Goal: Information Seeking & Learning: Check status

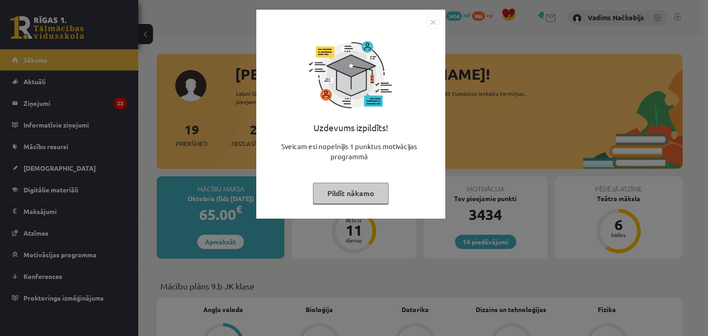
click at [439, 23] on img "Close" at bounding box center [433, 22] width 14 height 14
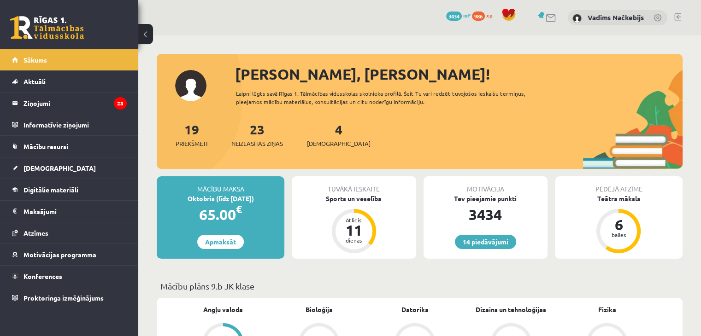
click at [483, 17] on span "986" at bounding box center [478, 16] width 13 height 9
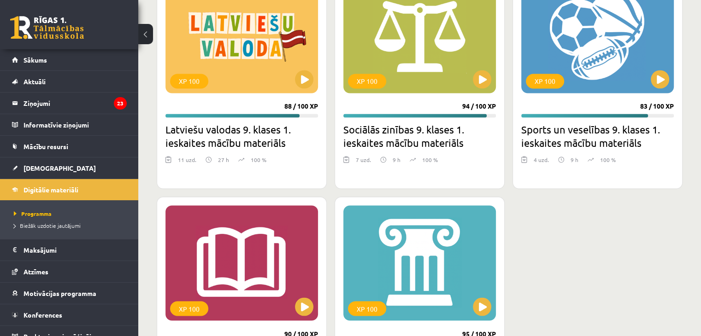
scroll to position [1615, 0]
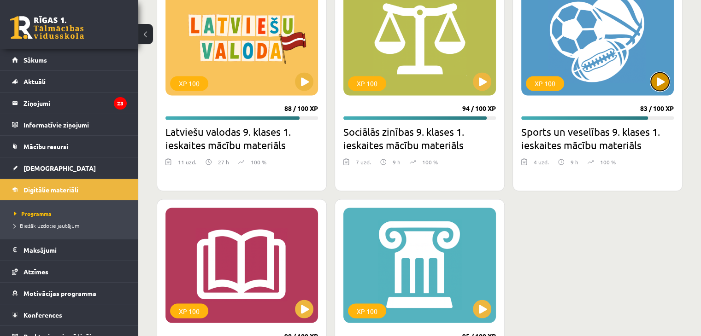
click at [659, 76] on button at bounding box center [660, 81] width 18 height 18
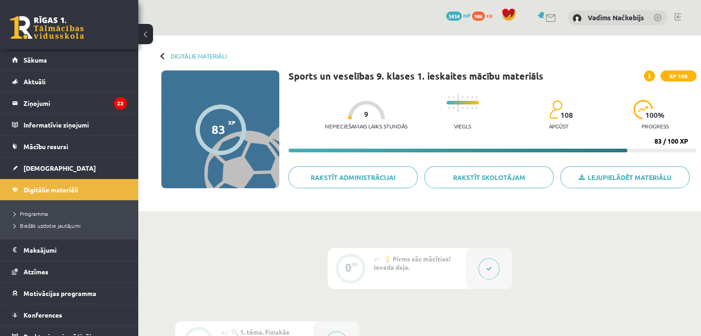
click at [494, 272] on button at bounding box center [488, 268] width 21 height 21
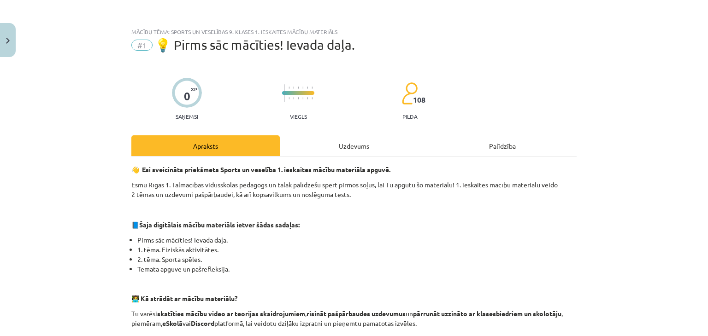
click at [350, 150] on div "Uzdevums" at bounding box center [354, 145] width 148 height 21
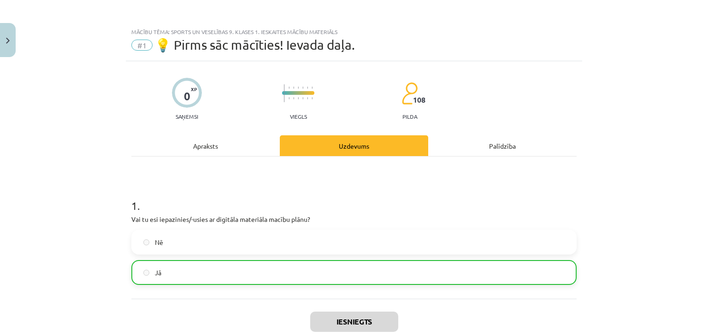
scroll to position [23, 0]
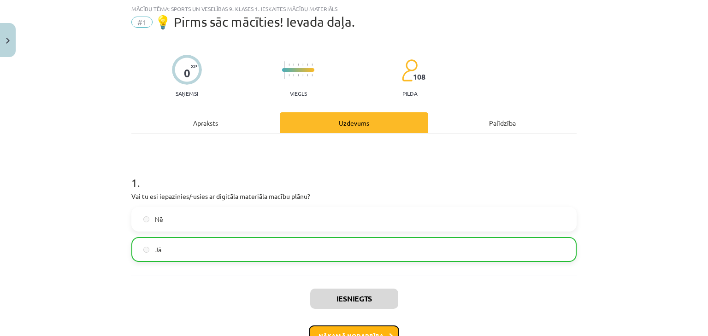
click at [348, 330] on button "Nākamā nodarbība" at bounding box center [354, 336] width 90 height 21
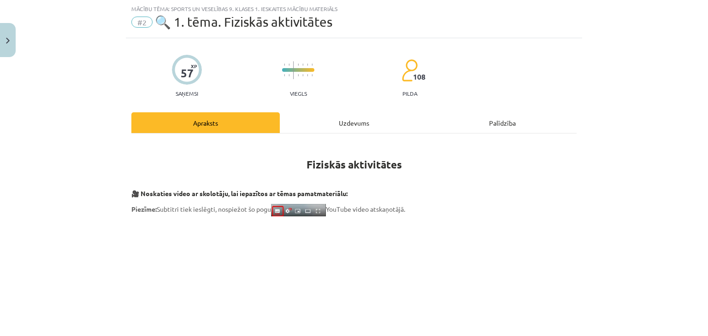
click at [345, 120] on div "Uzdevums" at bounding box center [354, 122] width 148 height 21
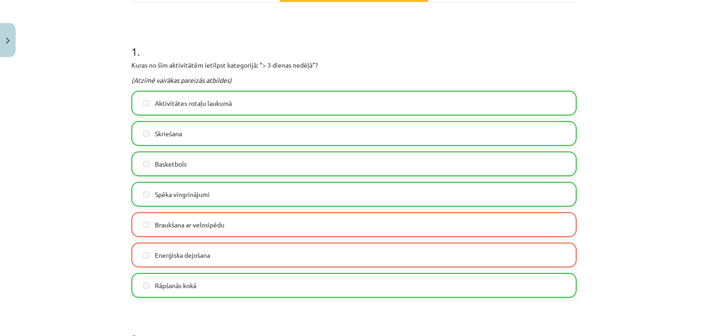
scroll to position [154, 0]
click at [658, 92] on div "Mācību tēma: Sports un veselības 9. klases 1. ieskaites mācību materiāls #2 🔍 1…" at bounding box center [354, 168] width 708 height 336
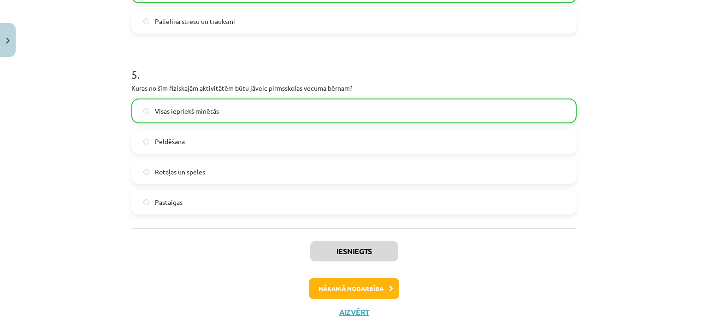
scroll to position [1098, 0]
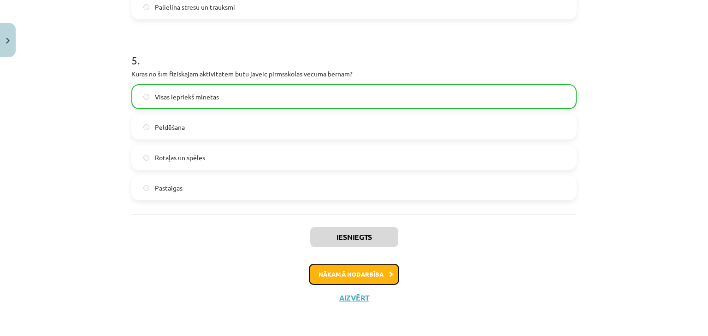
click at [364, 264] on button "Nākamā nodarbība" at bounding box center [354, 274] width 90 height 21
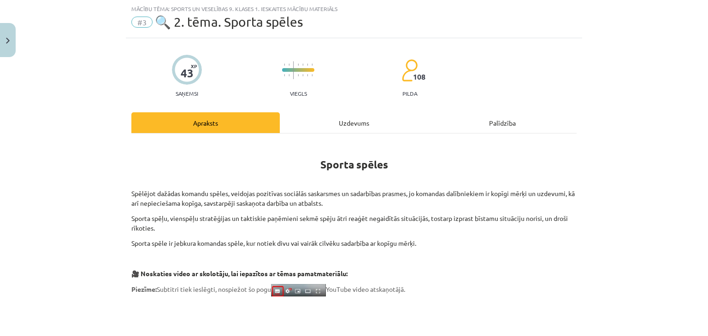
click at [346, 126] on div "Uzdevums" at bounding box center [354, 122] width 148 height 21
select select "****"
select select "***"
select select "*"
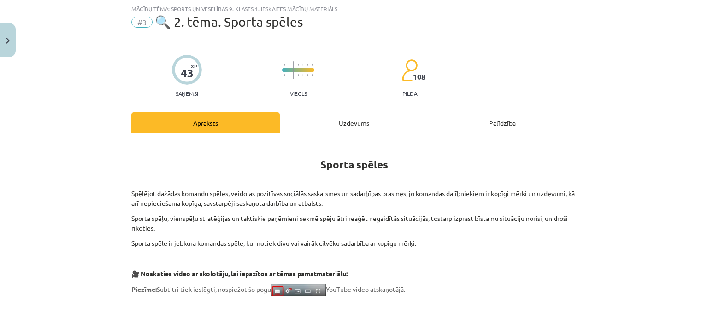
select select "*********"
select select "******"
select select "**"
select select "**********"
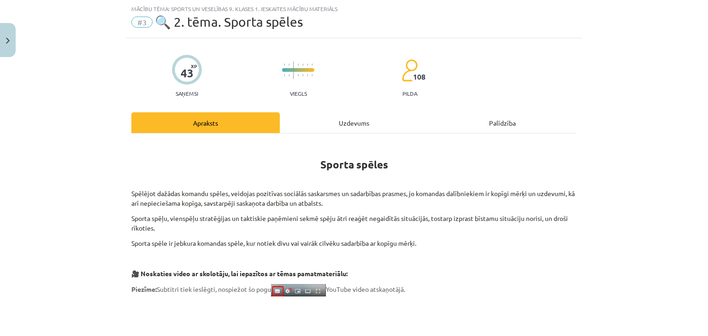
select select "********"
select select "*****"
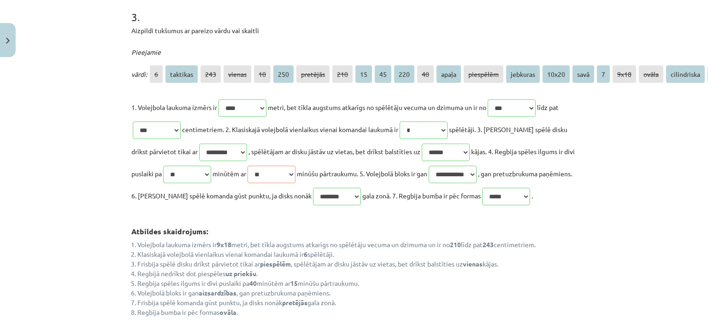
scroll to position [551, 0]
click at [440, 194] on p "**********" at bounding box center [353, 152] width 445 height 111
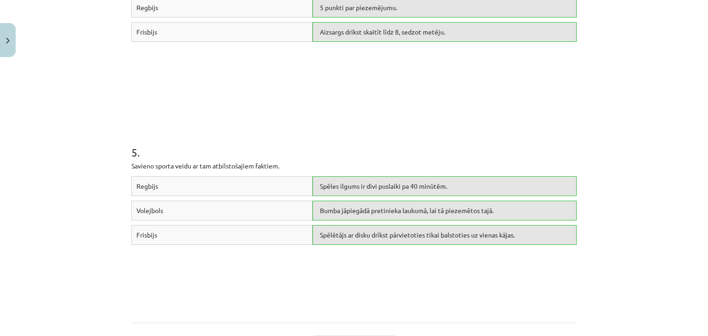
scroll to position [1080, 0]
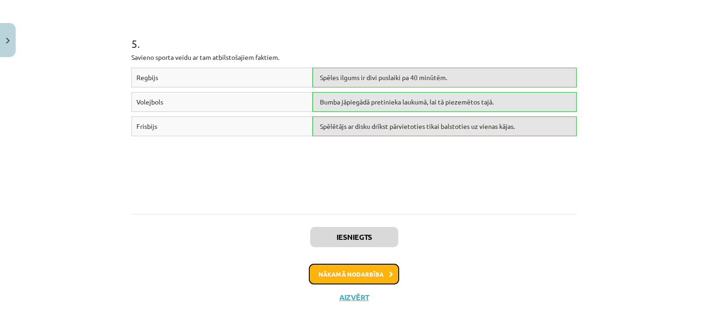
click at [372, 267] on button "Nākamā nodarbība" at bounding box center [354, 274] width 90 height 21
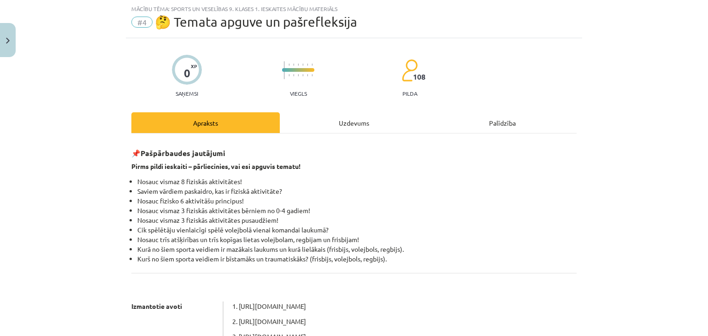
click at [351, 125] on div "Uzdevums" at bounding box center [354, 122] width 148 height 21
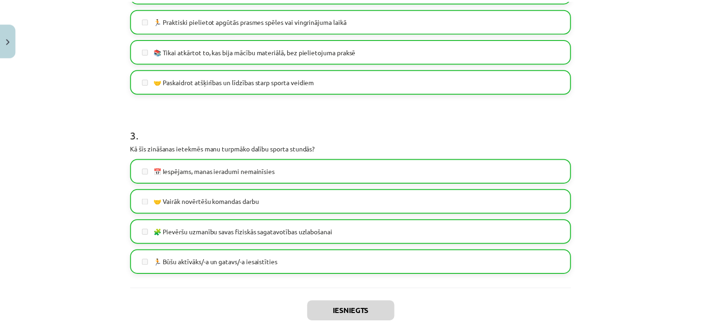
scroll to position [479, 0]
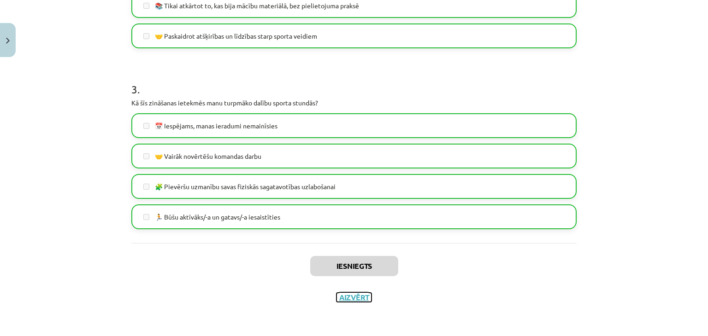
click at [361, 299] on button "Aizvērt" at bounding box center [353, 297] width 35 height 9
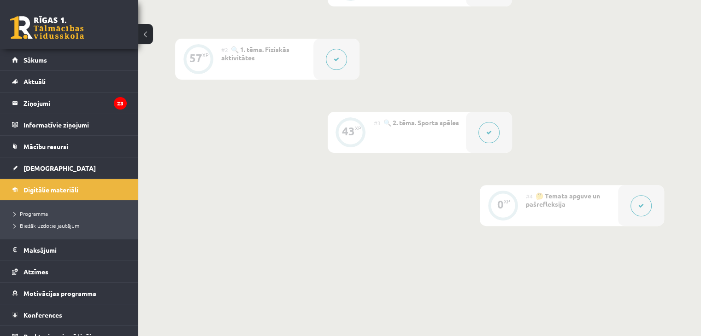
scroll to position [0, 0]
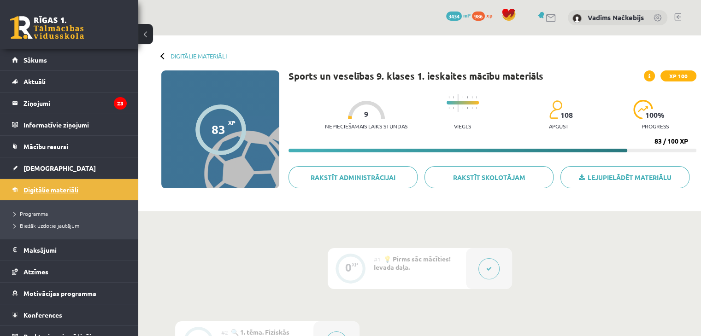
click at [108, 192] on link "Digitālie materiāli" at bounding box center [69, 189] width 115 height 21
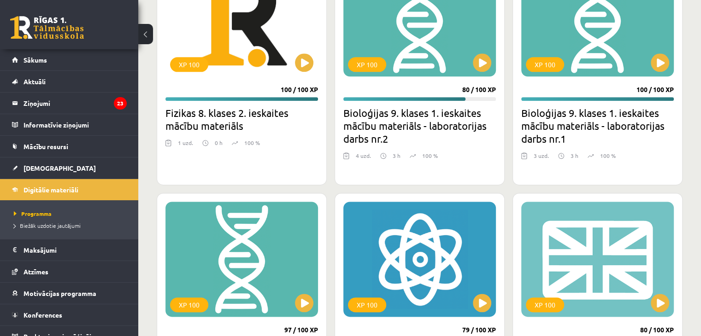
scroll to position [1166, 0]
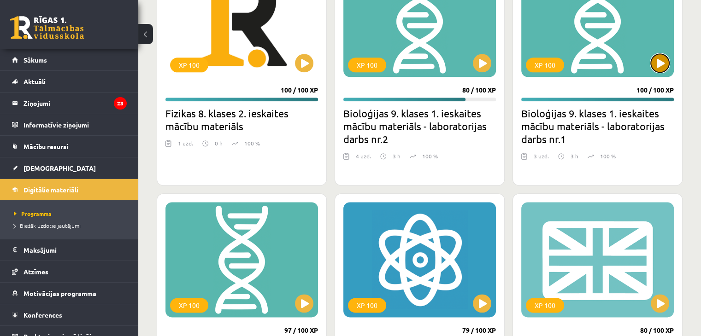
click at [665, 59] on button at bounding box center [660, 63] width 18 height 18
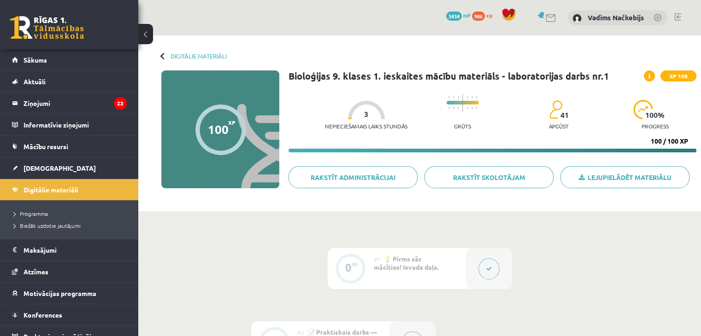
click at [482, 266] on button at bounding box center [488, 268] width 21 height 21
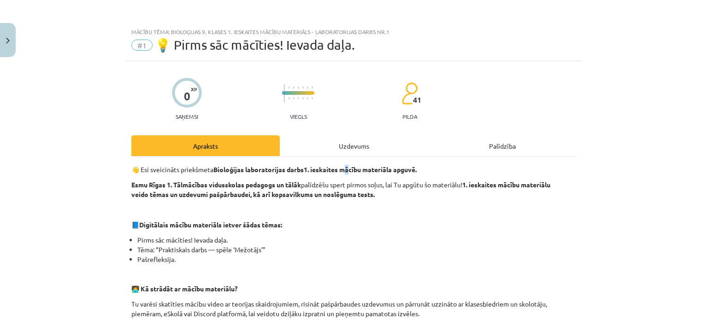
drag, startPoint x: 348, startPoint y: 164, endPoint x: 352, endPoint y: 156, distance: 8.9
click at [354, 152] on div "Uzdevums" at bounding box center [354, 145] width 148 height 21
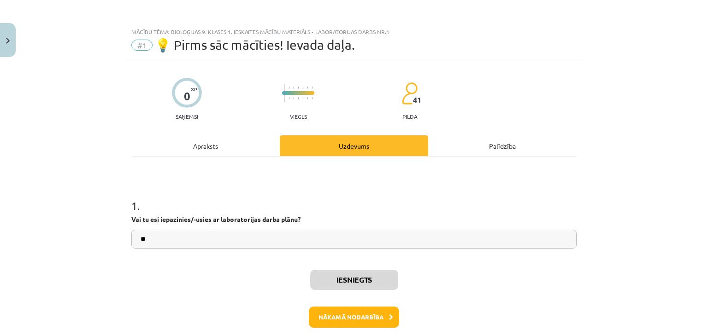
scroll to position [23, 0]
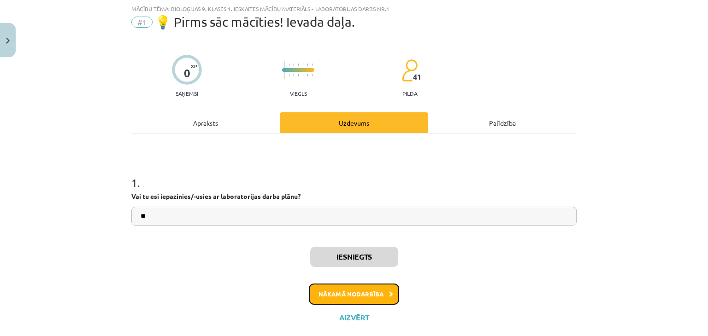
click at [361, 294] on button "Nākamā nodarbība" at bounding box center [354, 294] width 90 height 21
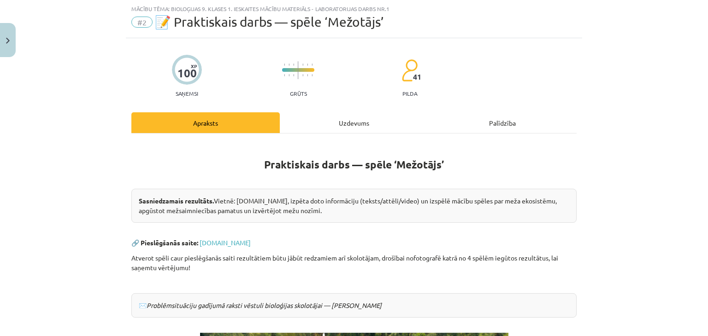
click at [340, 123] on div "Uzdevums" at bounding box center [354, 122] width 148 height 21
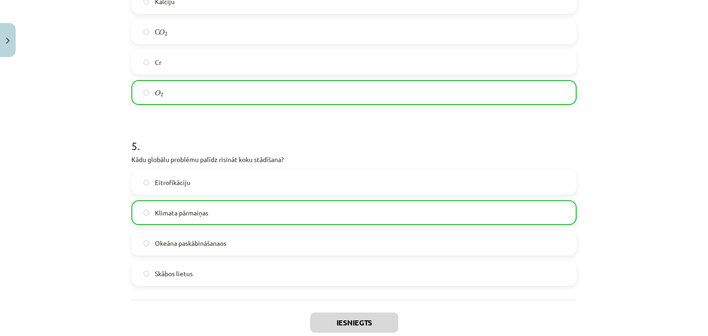
scroll to position [839, 0]
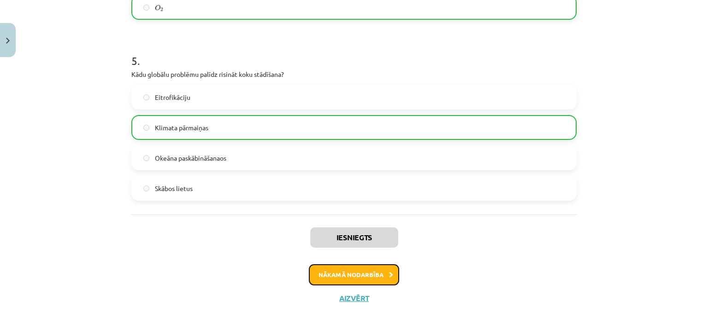
click at [364, 277] on button "Nākamā nodarbība" at bounding box center [354, 274] width 90 height 21
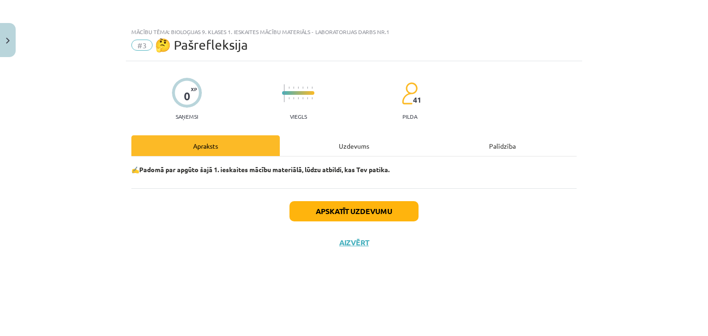
click at [322, 154] on div "Uzdevums" at bounding box center [354, 145] width 148 height 21
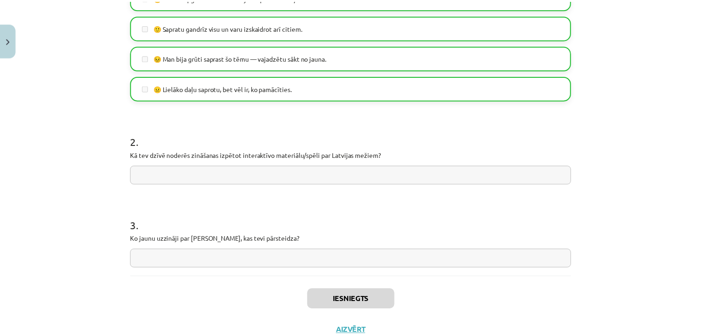
scroll to position [339, 0]
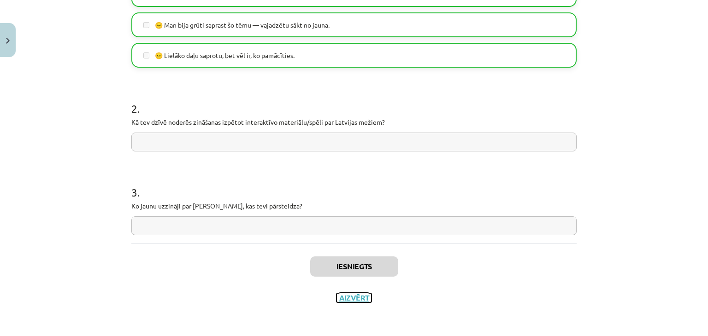
click at [353, 293] on button "Aizvērt" at bounding box center [353, 297] width 35 height 9
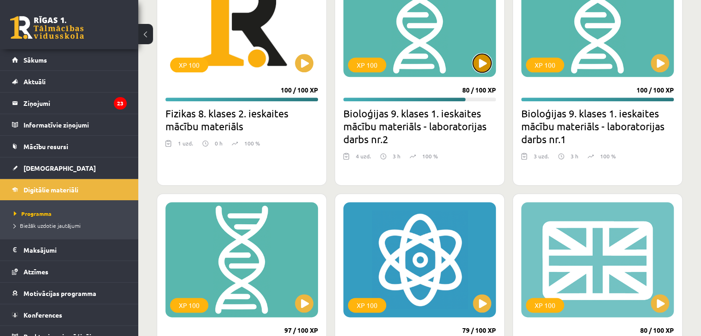
click at [481, 70] on button at bounding box center [482, 63] width 18 height 18
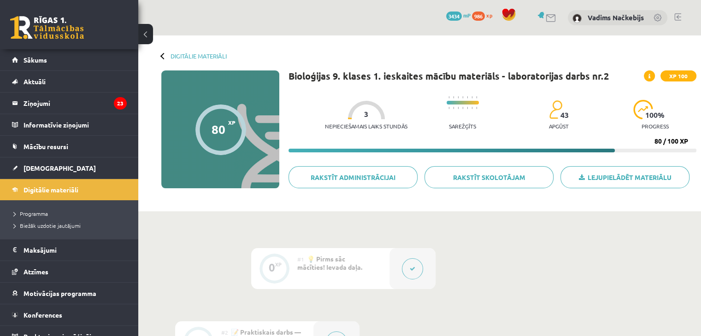
click at [407, 261] on button at bounding box center [412, 268] width 21 height 21
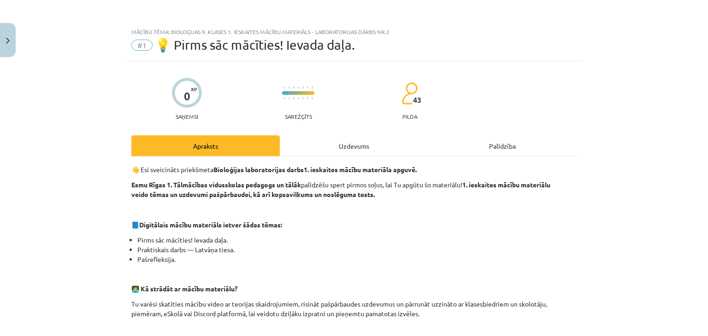
click at [344, 142] on div "Uzdevums" at bounding box center [354, 145] width 148 height 21
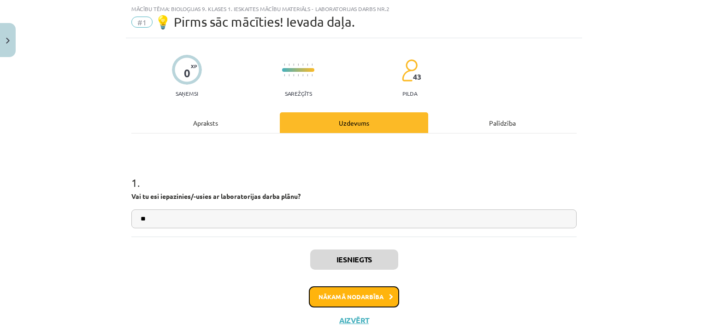
click at [351, 295] on button "Nākamā nodarbība" at bounding box center [354, 297] width 90 height 21
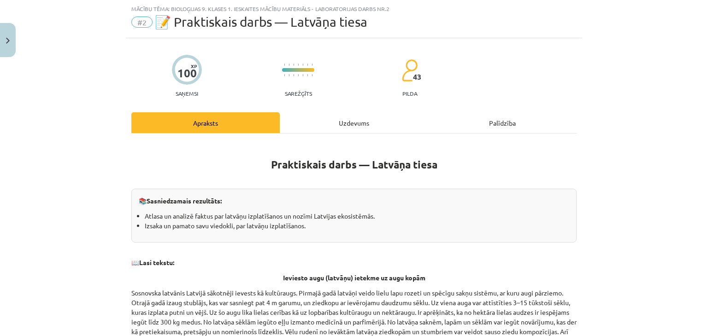
click at [351, 295] on p "Sosnovska latvānis Latvijā sākotnēji ievests kā kultūraugs. Pirmajā gadā latvāņ…" at bounding box center [353, 317] width 445 height 58
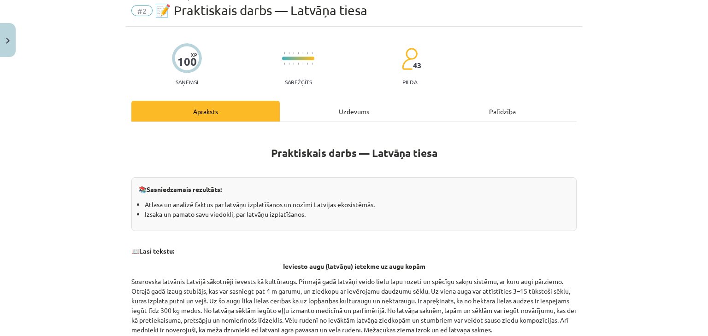
scroll to position [35, 0]
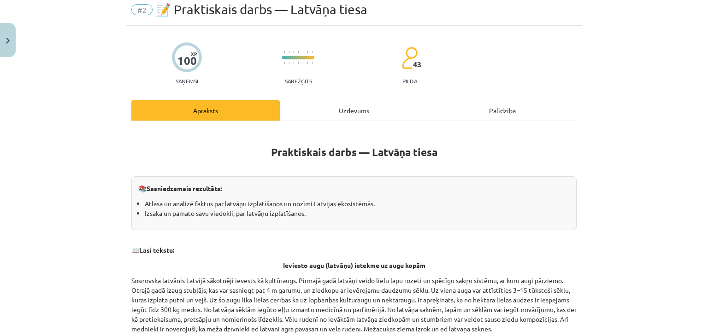
click at [317, 111] on div "Uzdevums" at bounding box center [354, 110] width 148 height 21
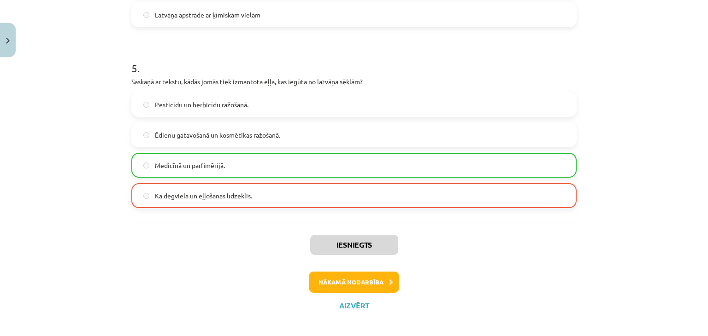
scroll to position [870, 0]
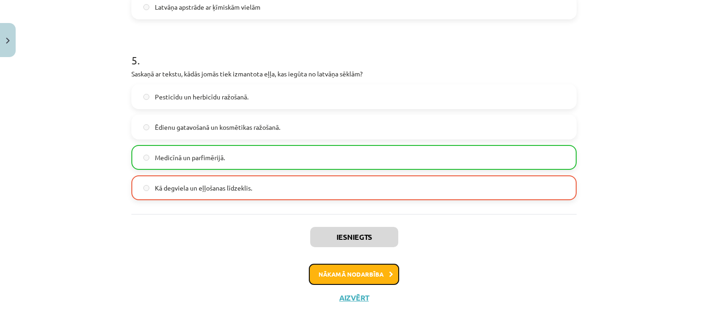
click at [335, 271] on button "Nākamā nodarbība" at bounding box center [354, 274] width 90 height 21
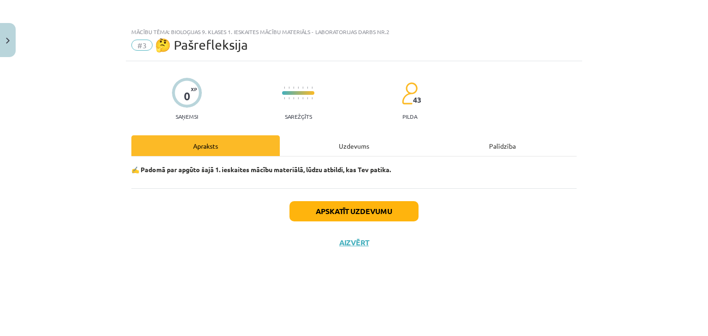
click at [349, 152] on div "Uzdevums" at bounding box center [354, 145] width 148 height 21
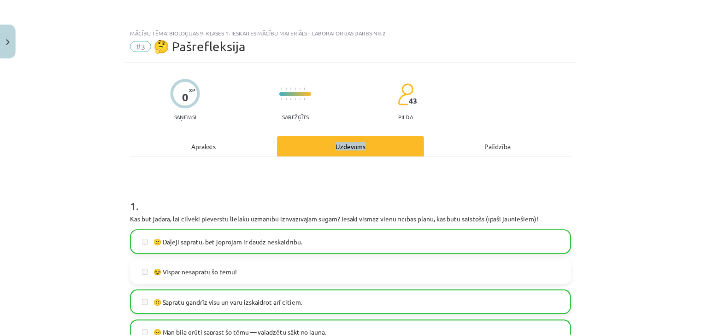
scroll to position [23, 0]
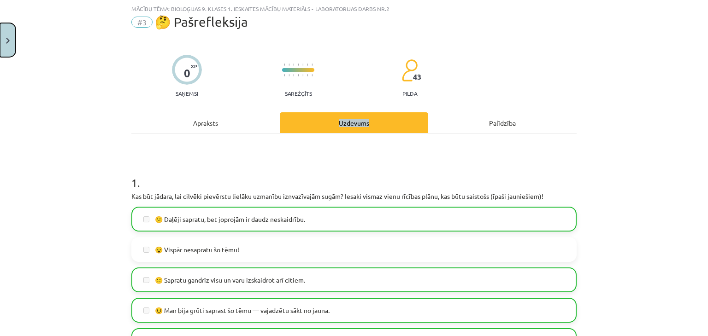
click at [1, 46] on button "Close" at bounding box center [8, 40] width 16 height 34
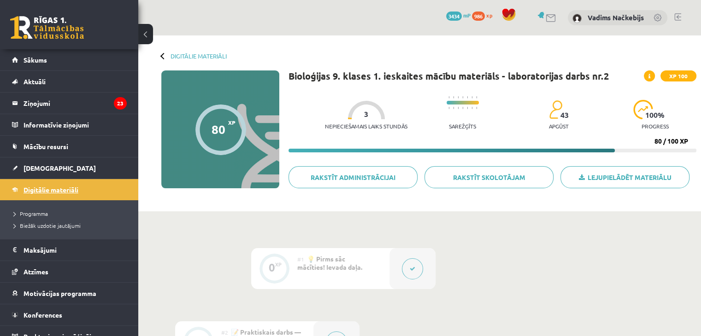
click at [85, 184] on link "Digitālie materiāli" at bounding box center [69, 189] width 115 height 21
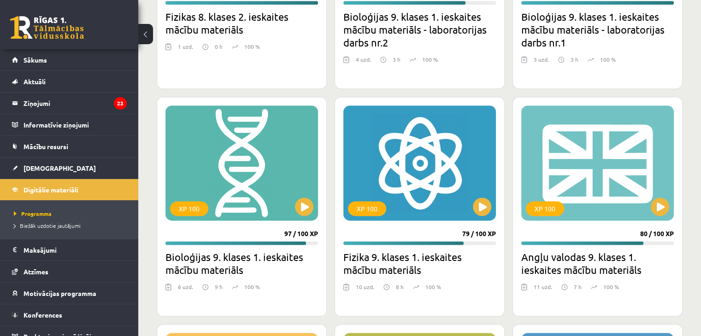
scroll to position [1262, 0]
click at [305, 208] on button at bounding box center [304, 207] width 18 height 18
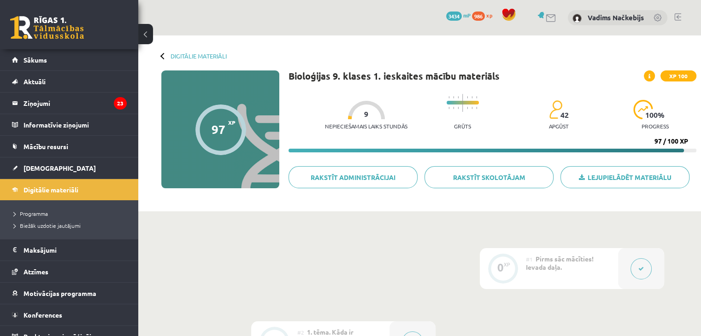
click at [642, 264] on button at bounding box center [640, 268] width 21 height 21
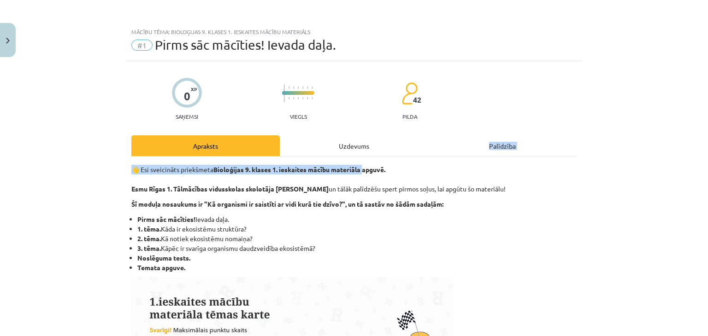
click at [365, 155] on div "Uzdevums" at bounding box center [354, 145] width 148 height 21
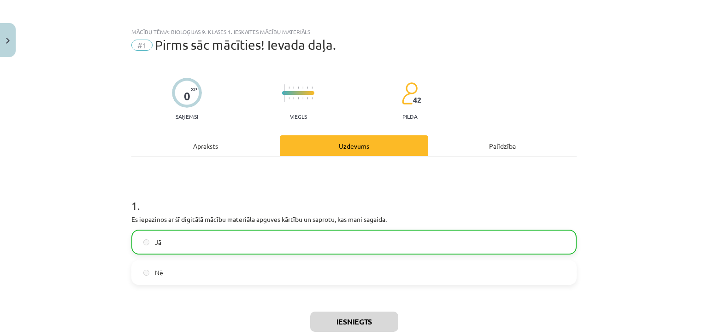
scroll to position [23, 0]
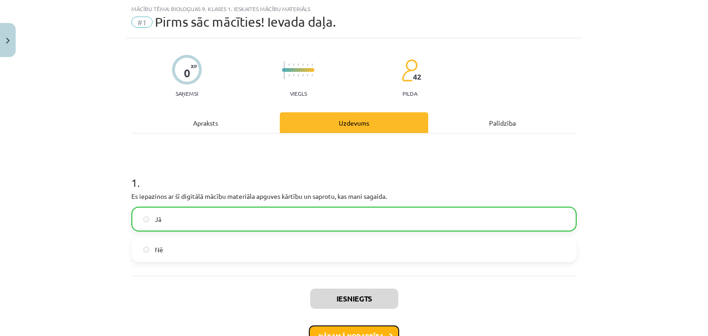
click at [355, 332] on button "Nākamā nodarbība" at bounding box center [354, 336] width 90 height 21
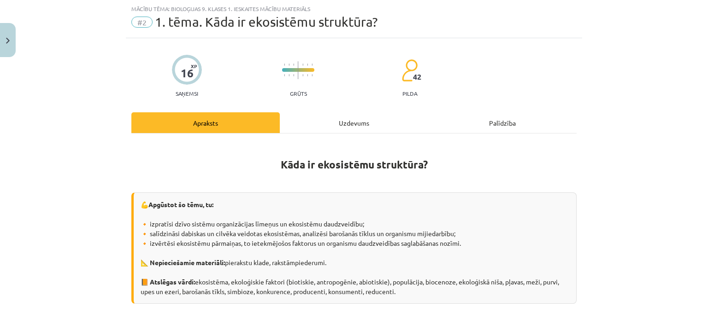
click at [323, 129] on div "Uzdevums" at bounding box center [354, 122] width 148 height 21
select select "**"
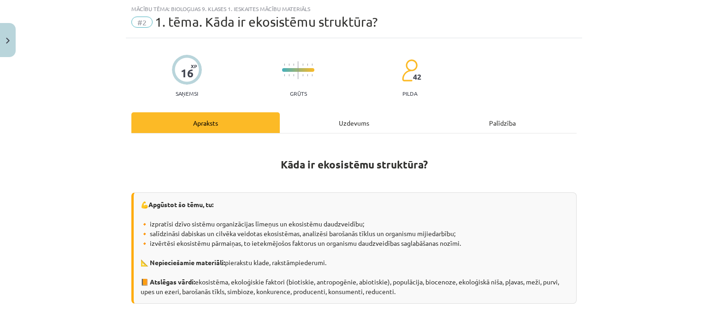
select select "**"
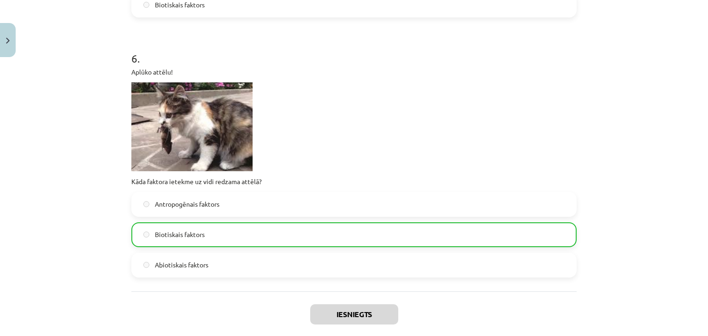
scroll to position [1179, 0]
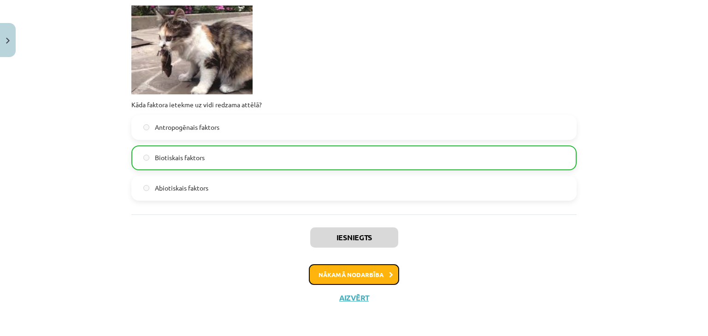
click at [343, 272] on button "Nākamā nodarbība" at bounding box center [354, 274] width 90 height 21
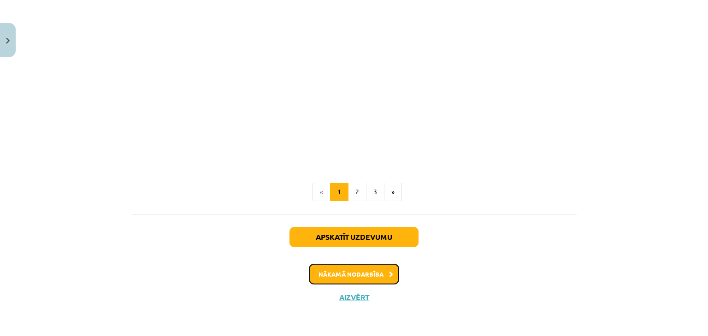
scroll to position [23, 0]
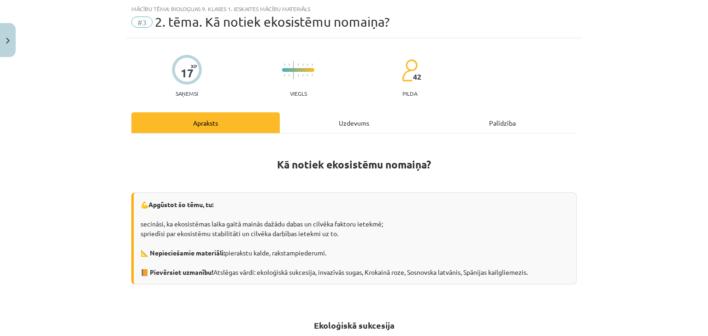
click at [339, 122] on div "Uzdevums" at bounding box center [354, 122] width 148 height 21
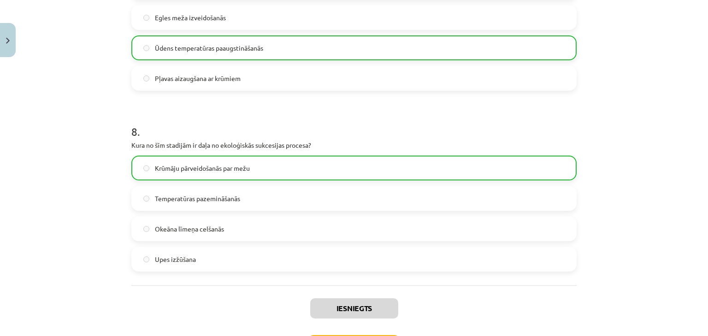
scroll to position [1413, 0]
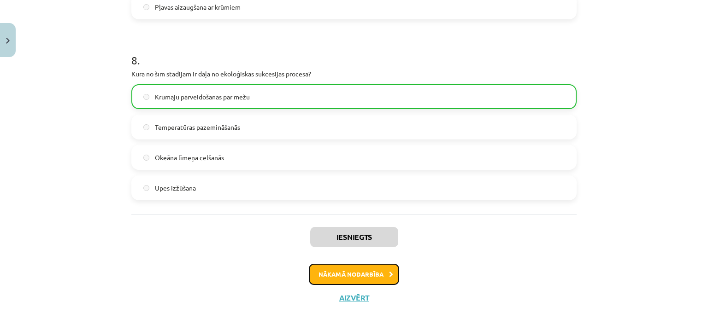
click at [350, 275] on button "Nākamā nodarbība" at bounding box center [354, 274] width 90 height 21
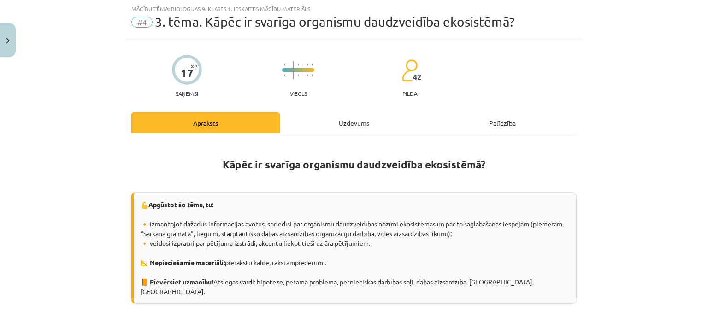
click at [341, 128] on div "Uzdevums" at bounding box center [354, 122] width 148 height 21
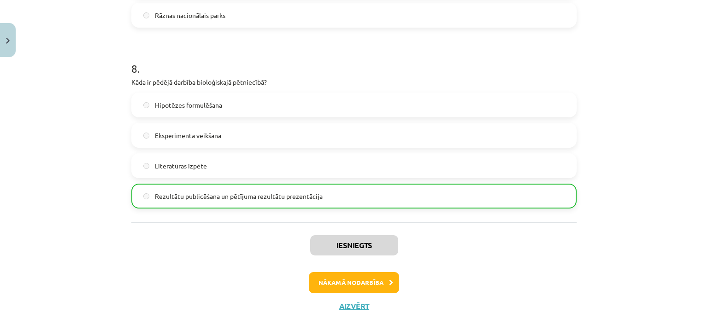
scroll to position [1460, 0]
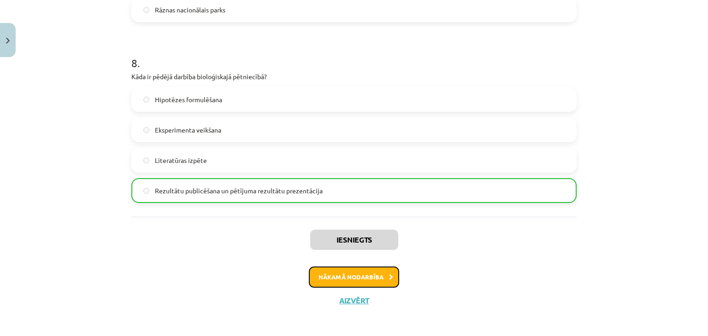
click at [361, 281] on button "Nākamā nodarbība" at bounding box center [354, 277] width 90 height 21
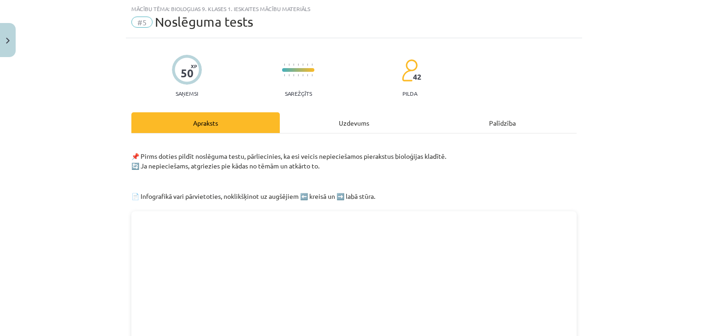
click at [365, 121] on div "Uzdevums" at bounding box center [354, 122] width 148 height 21
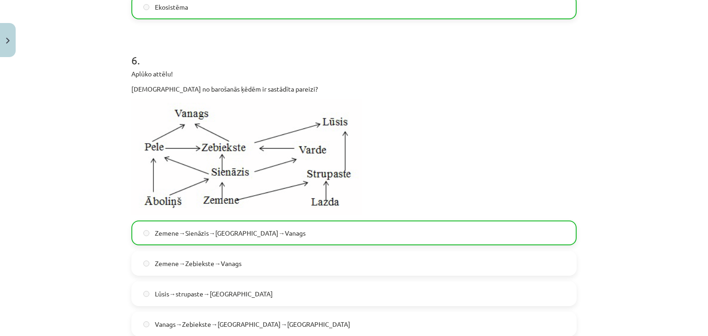
scroll to position [1188, 0]
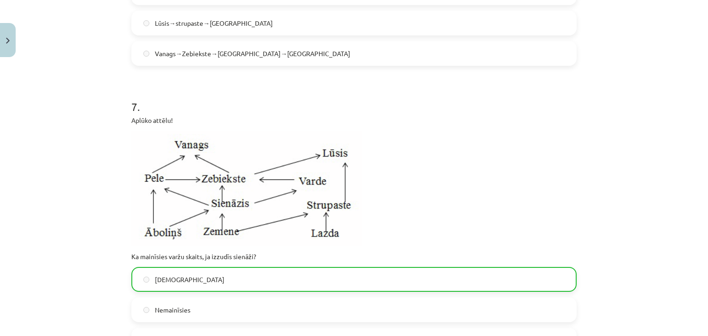
click at [238, 253] on p "Ka mainīsies varžu skaits, ja izzudīs sienāži?" at bounding box center [353, 257] width 445 height 10
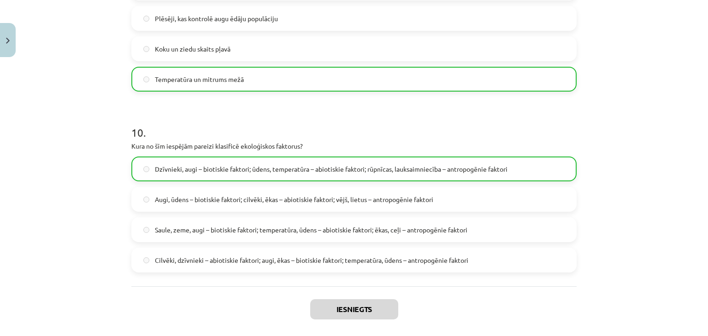
scroll to position [2154, 0]
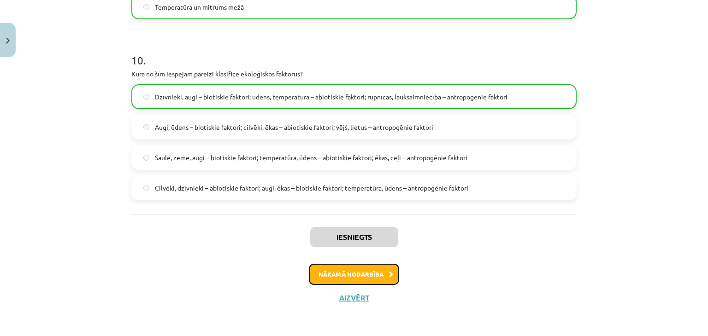
click at [364, 270] on button "Nākamā nodarbība" at bounding box center [354, 274] width 90 height 21
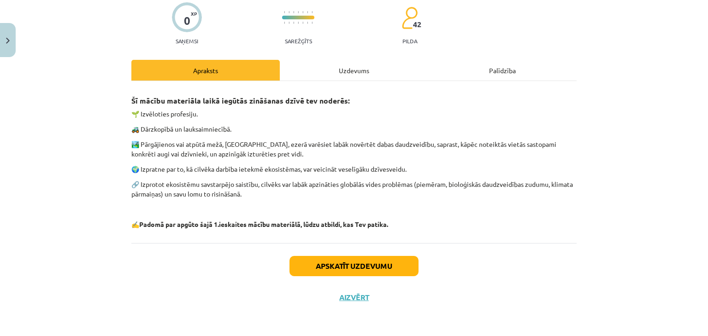
scroll to position [23, 0]
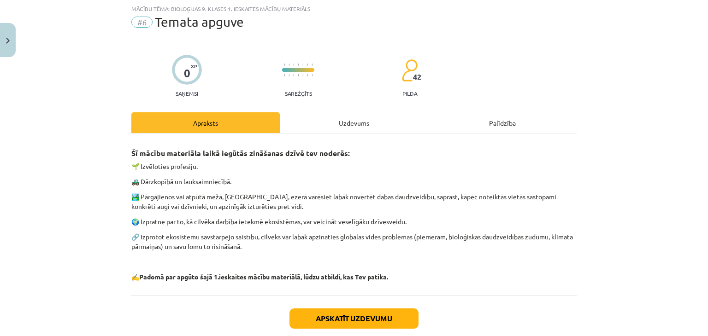
click at [328, 123] on div "Uzdevums" at bounding box center [354, 122] width 148 height 21
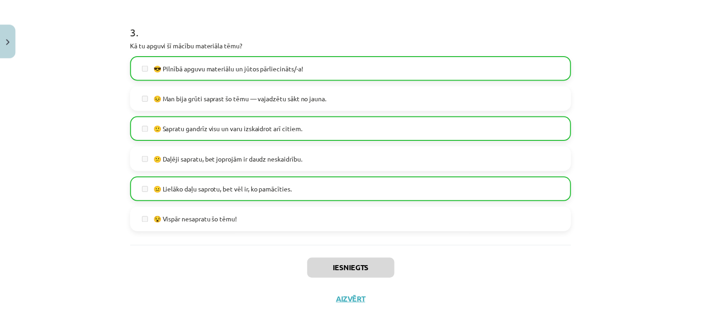
scroll to position [660, 0]
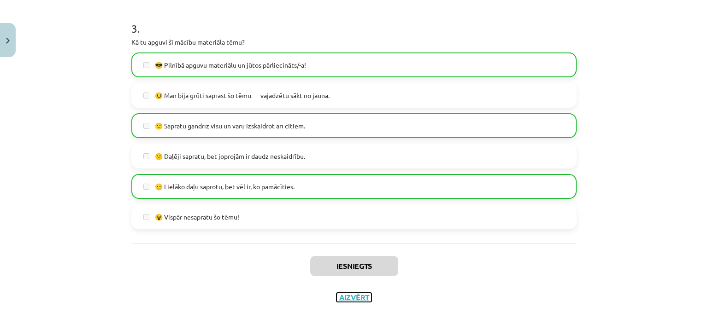
click at [350, 294] on button "Aizvērt" at bounding box center [353, 297] width 35 height 9
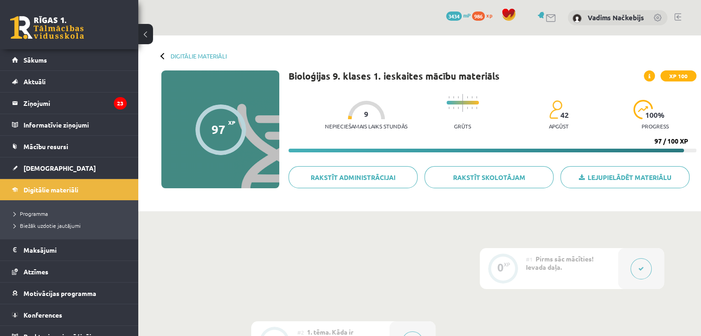
click at [483, 18] on span "986" at bounding box center [478, 16] width 13 height 9
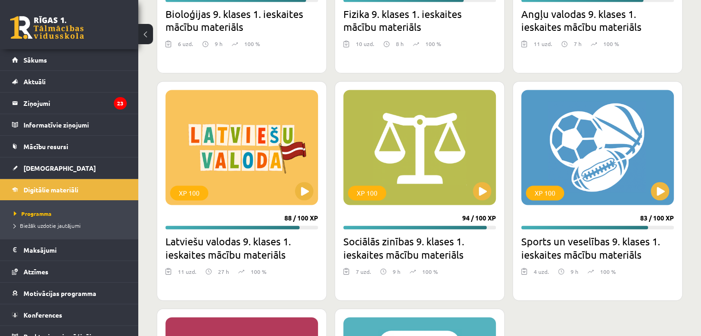
scroll to position [1506, 0]
click at [475, 187] on button at bounding box center [482, 191] width 18 height 18
click at [485, 181] on div "XP 100" at bounding box center [419, 147] width 152 height 115
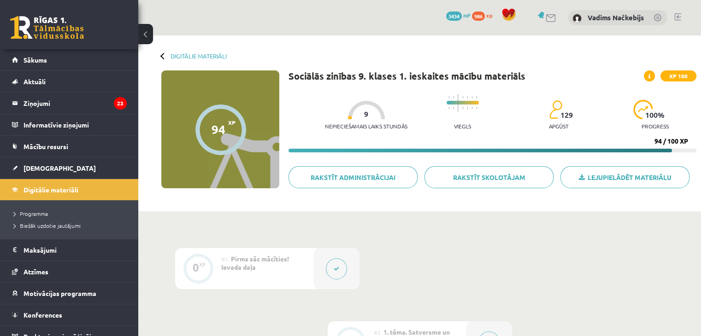
click at [338, 269] on icon at bounding box center [337, 269] width 6 height 6
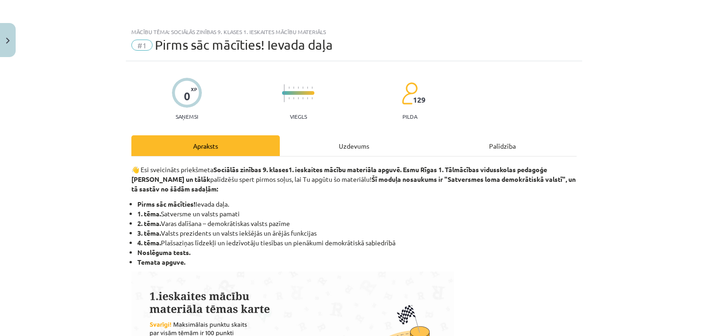
click at [371, 148] on div "Uzdevums" at bounding box center [354, 145] width 148 height 21
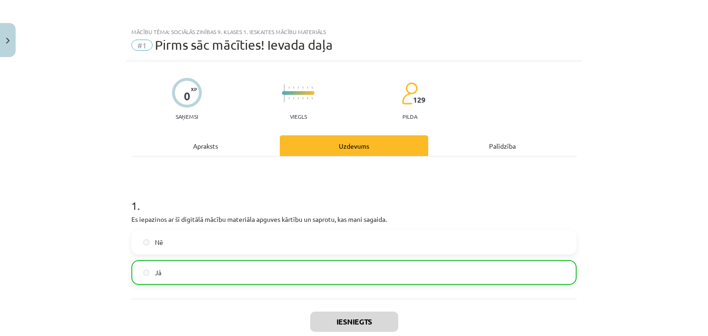
scroll to position [23, 0]
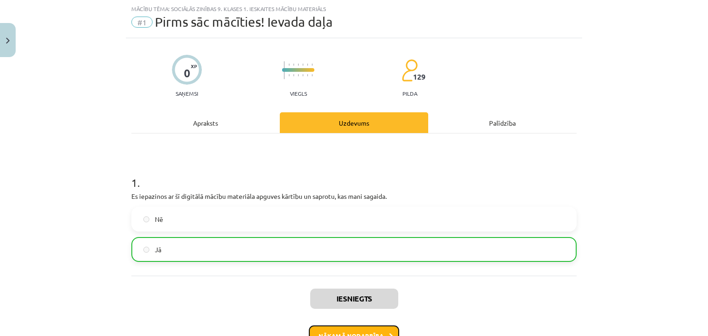
click at [371, 328] on button "Nākamā nodarbība" at bounding box center [354, 336] width 90 height 21
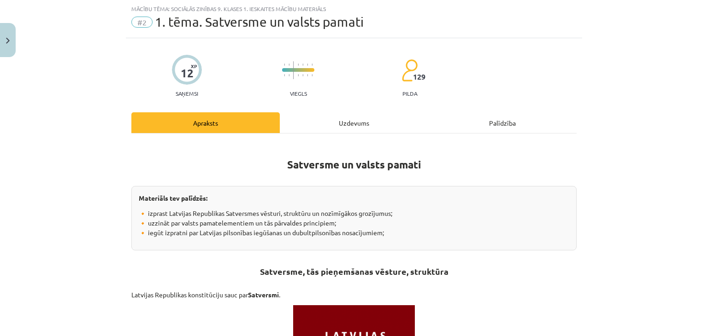
click at [352, 115] on div "Uzdevums" at bounding box center [354, 122] width 148 height 21
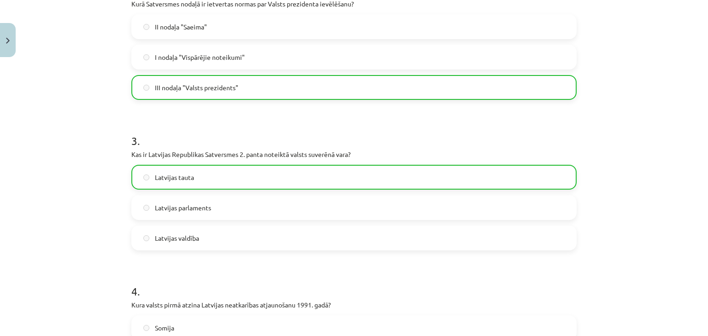
scroll to position [367, 0]
click at [352, 204] on label "Latvijas parlaments" at bounding box center [353, 207] width 443 height 23
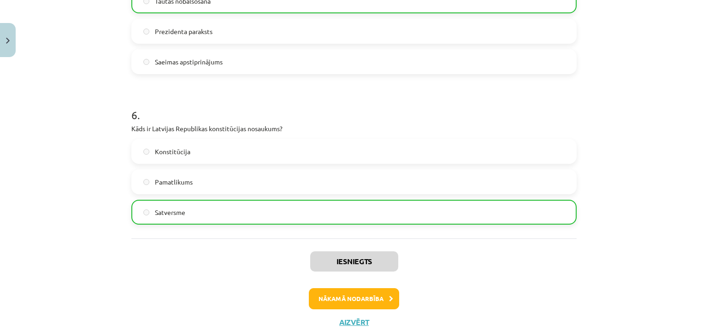
scroll to position [844, 0]
drag, startPoint x: 346, startPoint y: 286, endPoint x: 347, endPoint y: 305, distance: 18.4
click at [347, 305] on div "Iesniegts Nākamā nodarbība Aizvērt" at bounding box center [353, 286] width 445 height 94
click at [347, 305] on button "Nākamā nodarbība" at bounding box center [354, 299] width 90 height 21
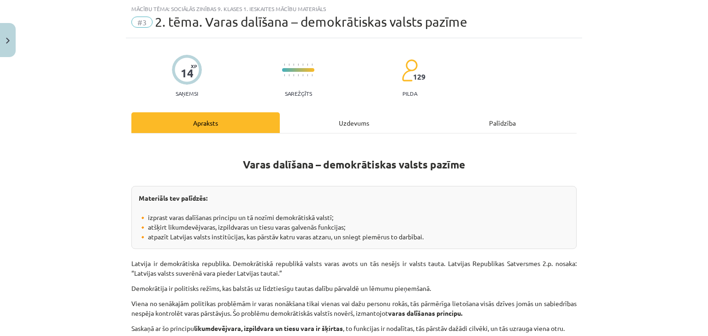
click at [317, 121] on div "Uzdevums" at bounding box center [354, 122] width 148 height 21
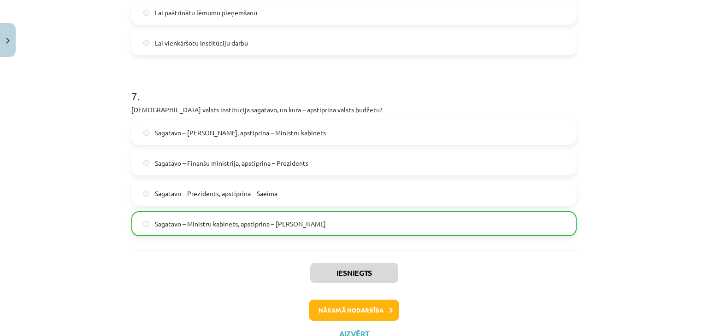
scroll to position [1199, 0]
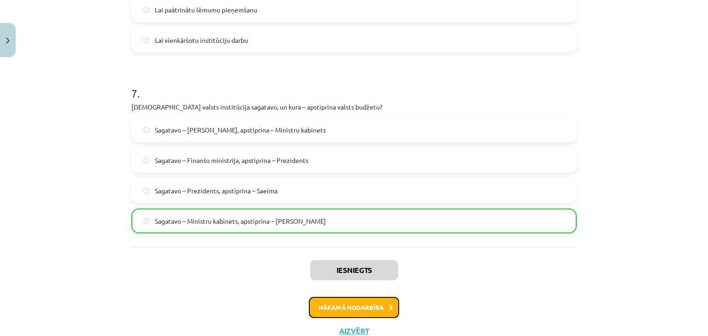
click at [335, 300] on button "Nākamā nodarbība" at bounding box center [354, 307] width 90 height 21
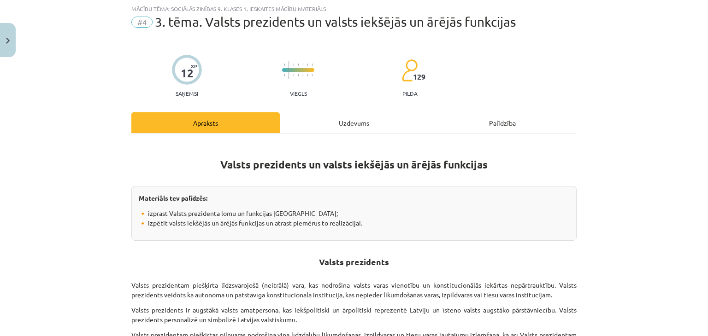
click at [359, 127] on div "Uzdevums" at bounding box center [354, 122] width 148 height 21
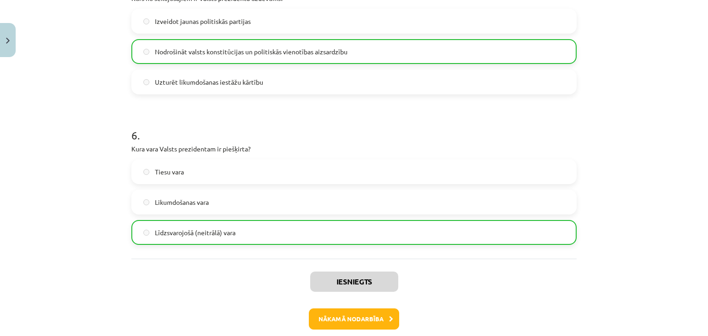
scroll to position [825, 0]
click at [328, 310] on button "Nākamā nodarbība" at bounding box center [354, 318] width 90 height 21
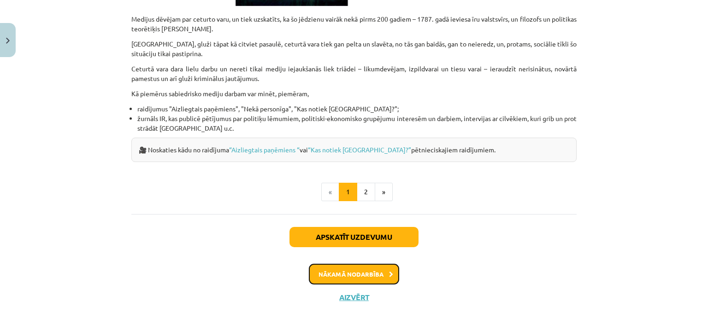
scroll to position [23, 0]
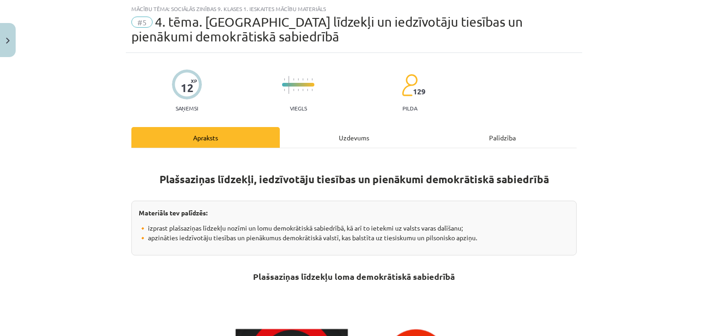
click at [330, 142] on div "Uzdevums" at bounding box center [354, 137] width 148 height 21
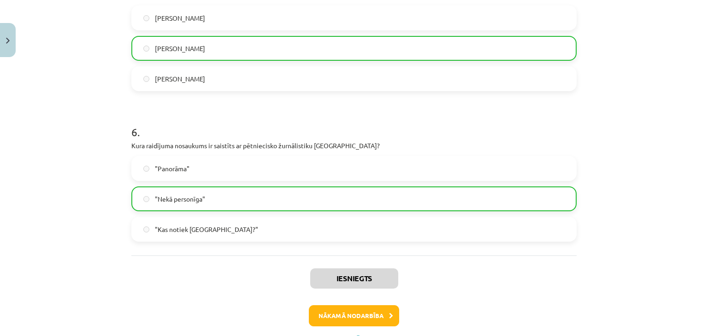
scroll to position [842, 0]
click at [344, 309] on button "Nākamā nodarbība" at bounding box center [354, 315] width 90 height 21
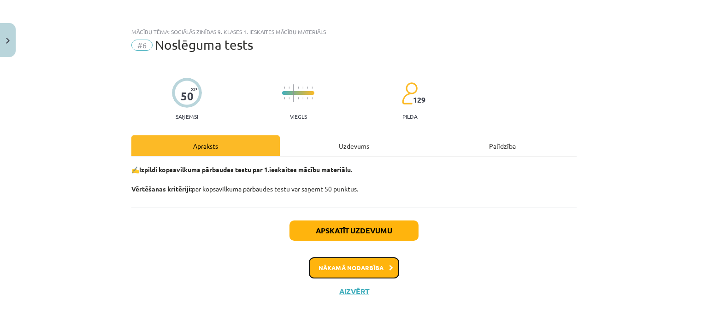
scroll to position [0, 0]
click at [352, 145] on div "Uzdevums" at bounding box center [354, 145] width 148 height 21
select select "**********"
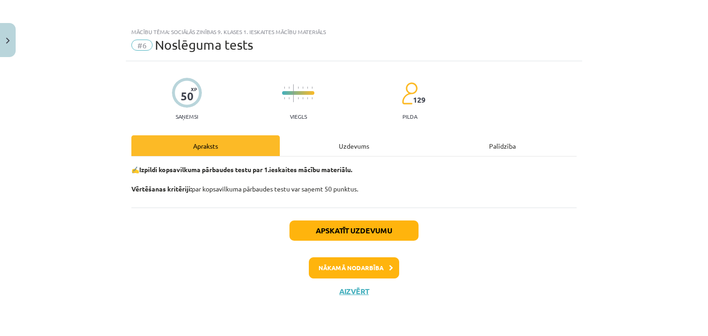
select select "**********"
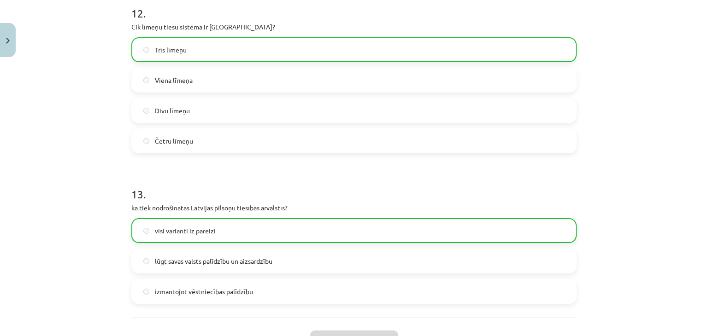
scroll to position [2499, 0]
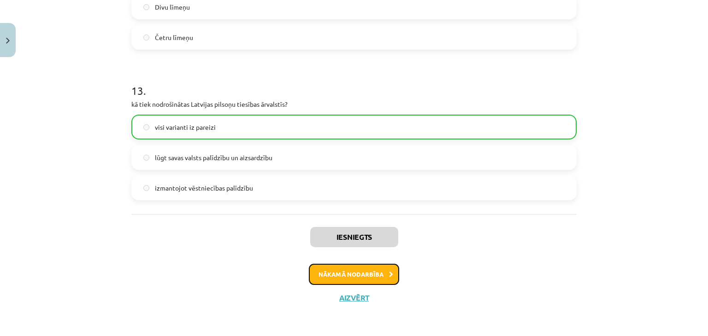
click at [344, 272] on button "Nākamā nodarbība" at bounding box center [354, 274] width 90 height 21
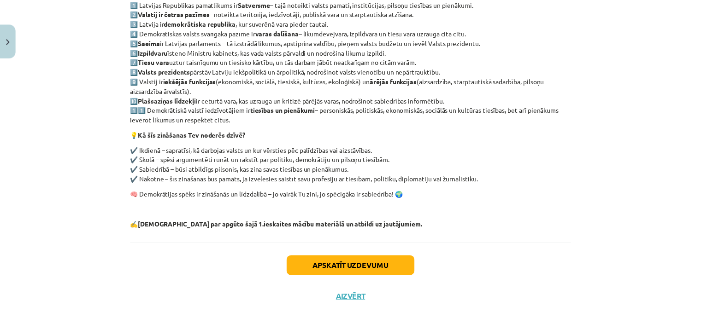
scroll to position [23, 0]
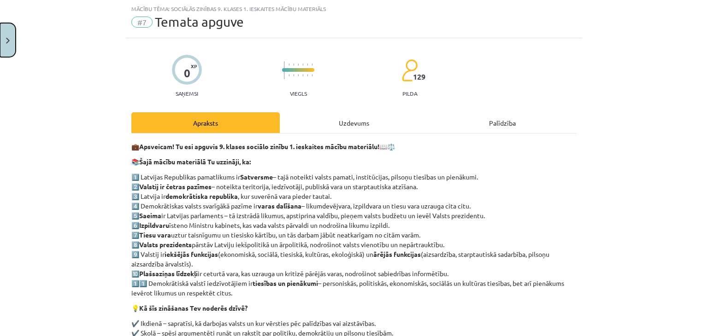
click at [8, 33] on button "Close" at bounding box center [8, 40] width 16 height 34
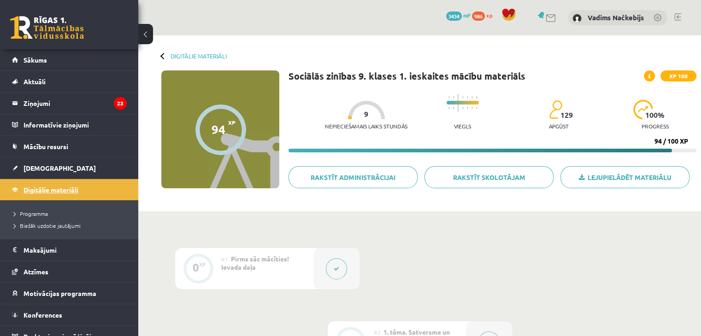
click at [26, 189] on span "Digitālie materiāli" at bounding box center [50, 190] width 55 height 8
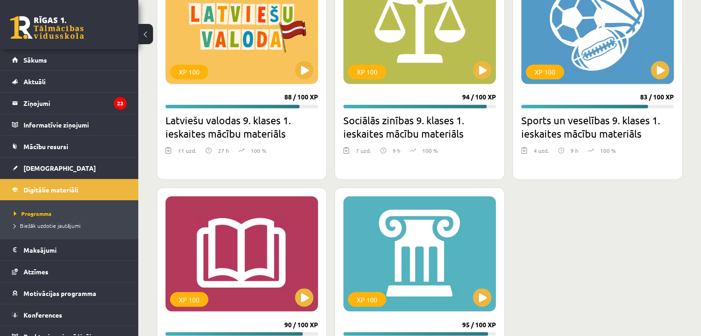
scroll to position [1627, 0]
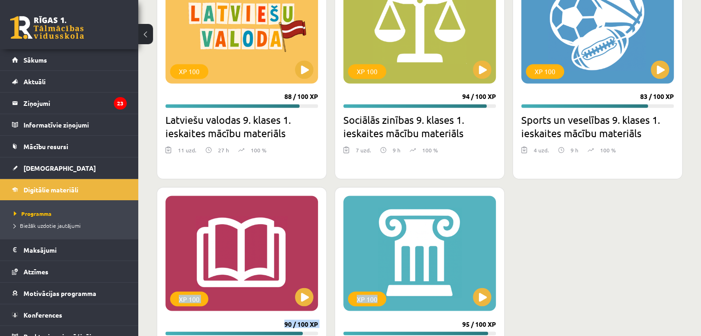
drag, startPoint x: 522, startPoint y: 218, endPoint x: 542, endPoint y: 182, distance: 41.4
click at [305, 297] on button at bounding box center [304, 297] width 18 height 18
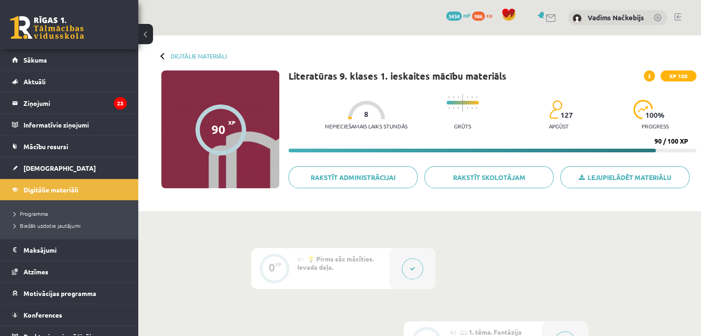
click at [417, 266] on button at bounding box center [412, 268] width 21 height 21
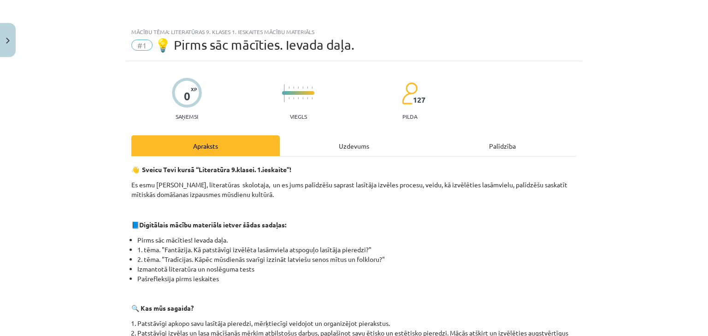
click at [366, 148] on div "Uzdevums" at bounding box center [354, 145] width 148 height 21
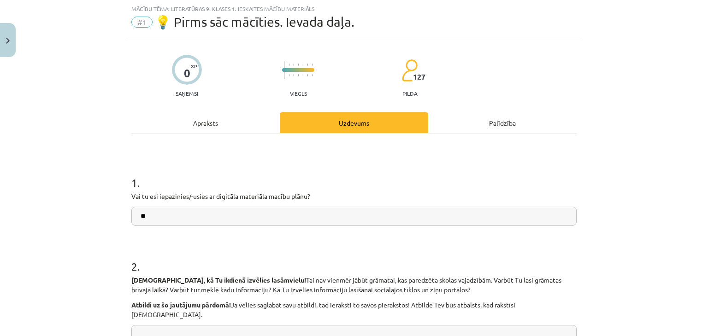
scroll to position [235, 0]
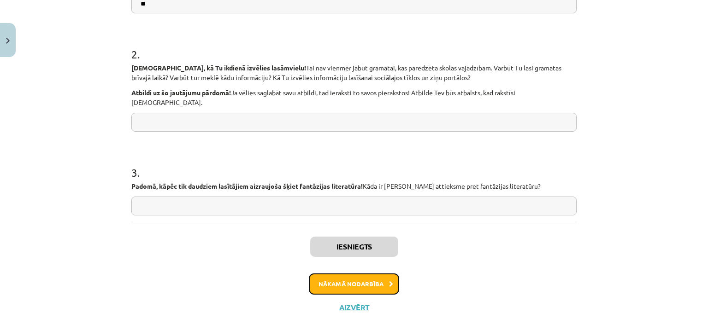
click at [369, 274] on button "Nākamā nodarbība" at bounding box center [354, 284] width 90 height 21
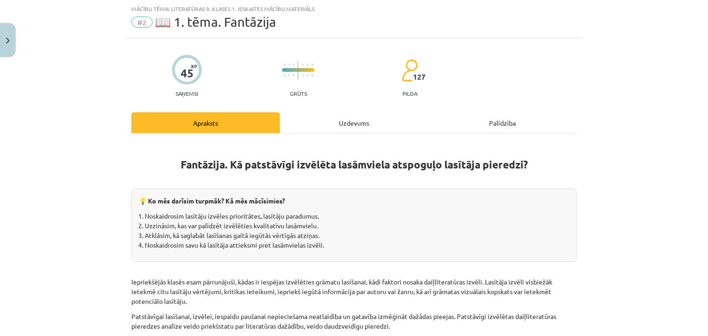
click at [341, 123] on div "Uzdevums" at bounding box center [354, 122] width 148 height 21
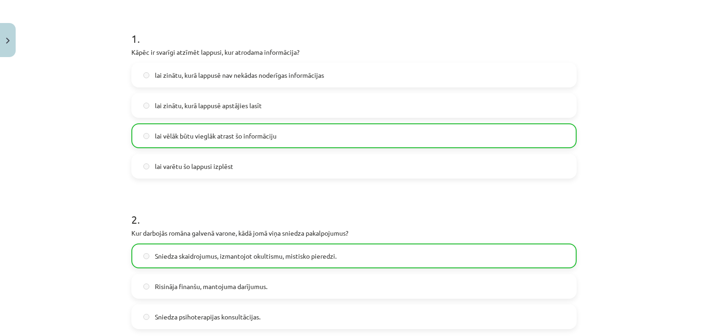
scroll to position [170, 0]
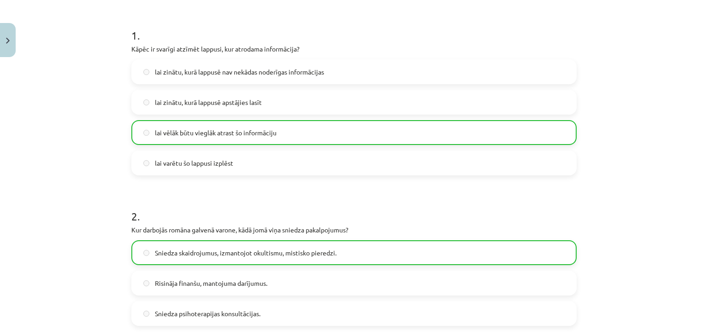
drag, startPoint x: 323, startPoint y: 199, endPoint x: 269, endPoint y: 246, distance: 71.5
click at [269, 246] on label "Sniedza skaidrojumus, izmantojot okultismu, mistisko pieredzi." at bounding box center [353, 252] width 443 height 23
click at [321, 132] on label "lai vēlāk būtu vieglāk atrast šo informāciju" at bounding box center [353, 132] width 443 height 23
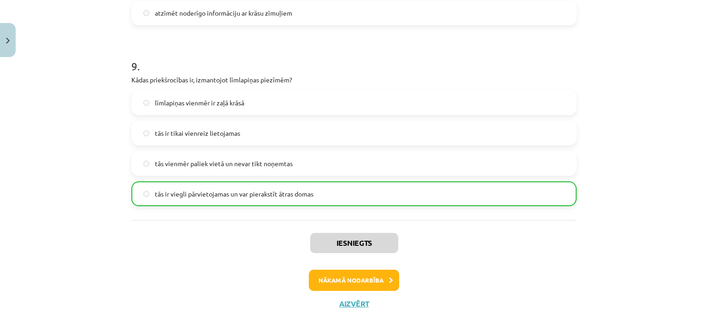
scroll to position [1320, 0]
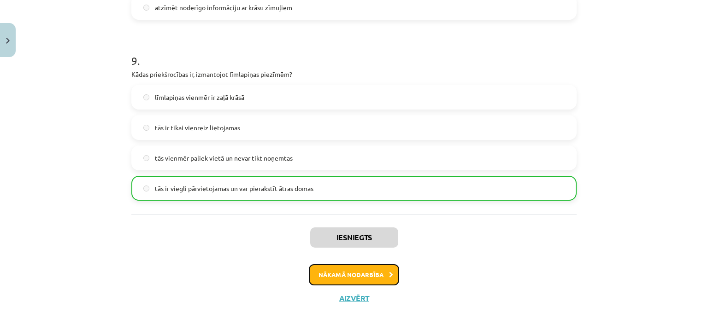
click at [354, 267] on button "Nākamā nodarbība" at bounding box center [354, 274] width 90 height 21
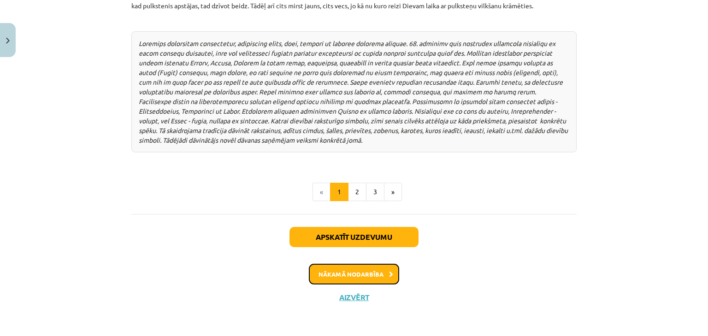
scroll to position [23, 0]
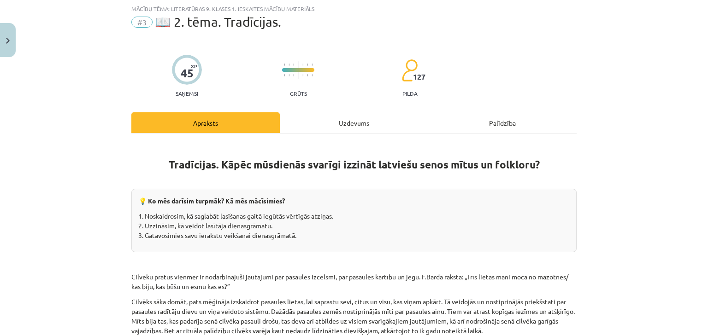
click at [326, 120] on div "Uzdevums" at bounding box center [354, 122] width 148 height 21
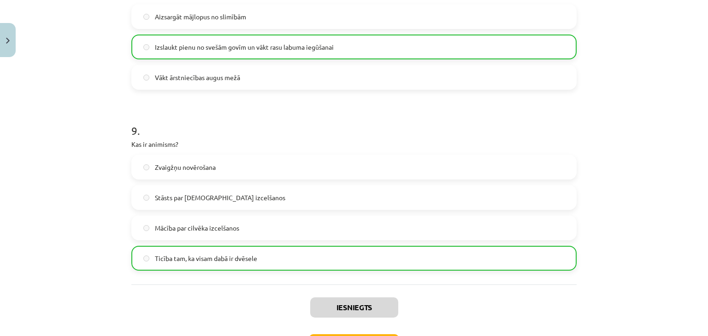
scroll to position [1442, 0]
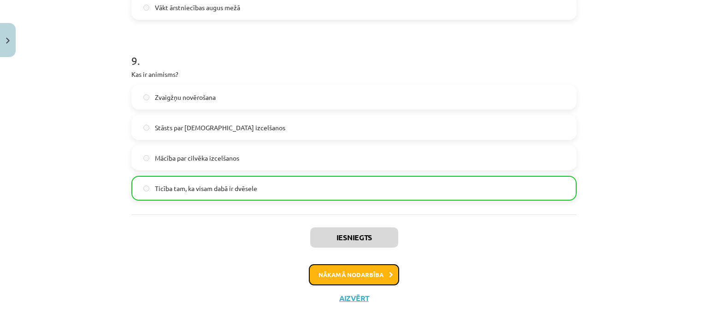
click at [346, 277] on button "Nākamā nodarbība" at bounding box center [354, 274] width 90 height 21
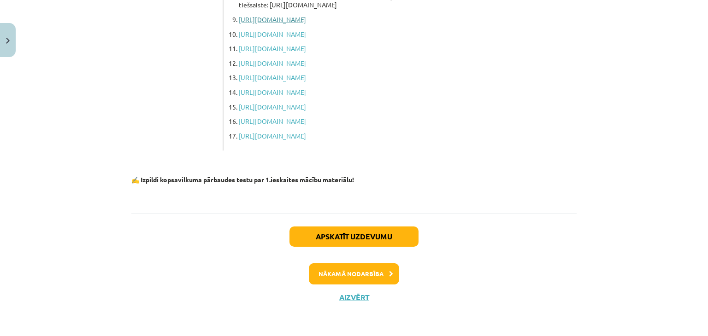
scroll to position [23, 0]
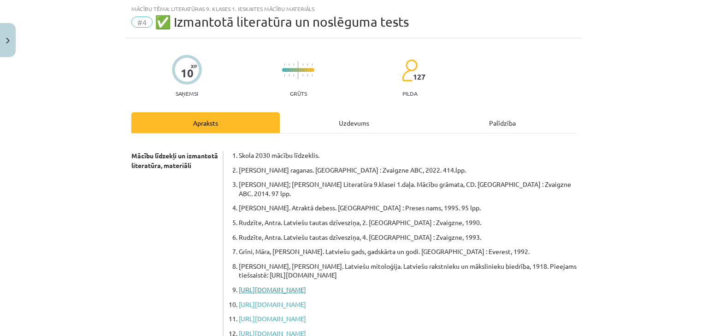
click at [306, 286] on link "https://www.uzdevumi.lv/p/kulturologija/10-klase/aizvesture-latvijasteritorija-…" at bounding box center [272, 290] width 67 height 8
click at [328, 120] on div "Uzdevums" at bounding box center [354, 122] width 148 height 21
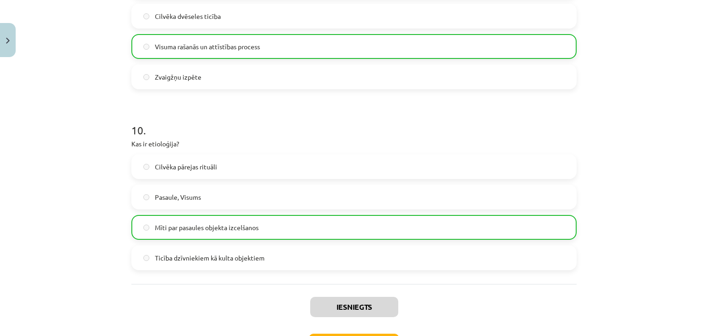
scroll to position [1775, 0]
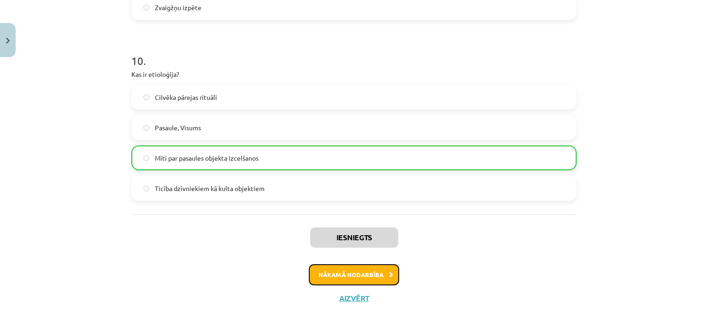
click at [333, 270] on button "Nākamā nodarbība" at bounding box center [354, 274] width 90 height 21
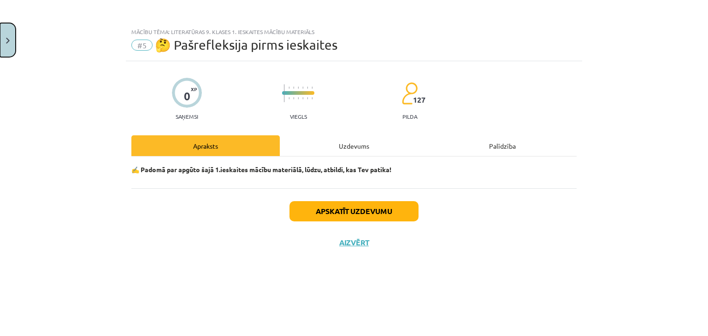
click at [4, 24] on button "Close" at bounding box center [8, 40] width 16 height 34
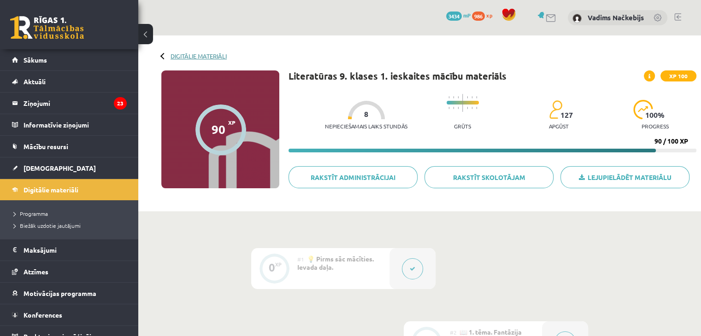
click at [176, 56] on link "Digitālie materiāli" at bounding box center [198, 56] width 56 height 7
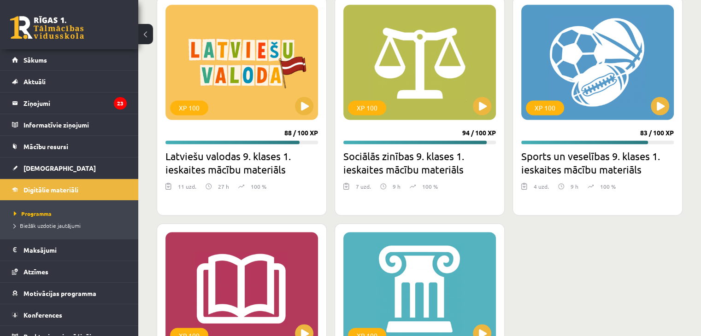
scroll to position [1589, 0]
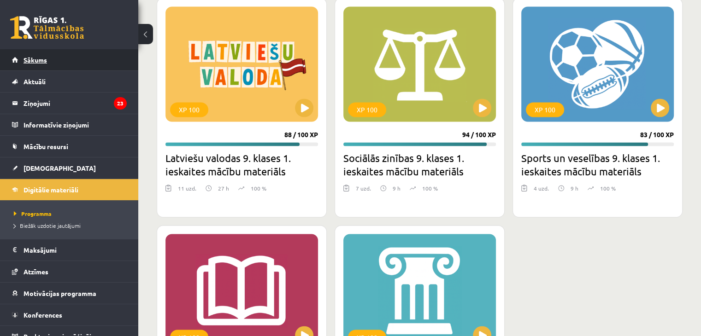
click at [111, 58] on link "Sākums" at bounding box center [69, 59] width 115 height 21
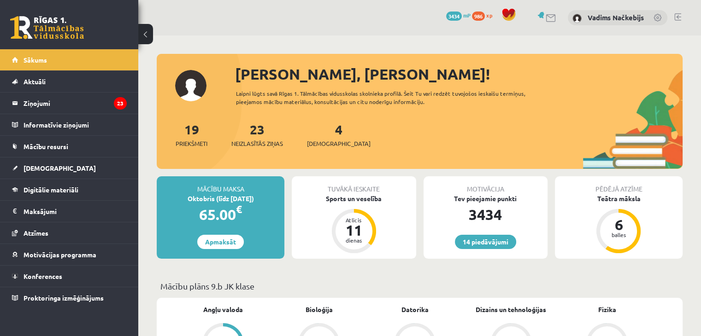
click at [353, 160] on div "19 Priekšmeti 23 Neizlasītās ziņas 4 Ieskaites" at bounding box center [420, 144] width 526 height 49
click at [475, 16] on span "986" at bounding box center [478, 16] width 13 height 9
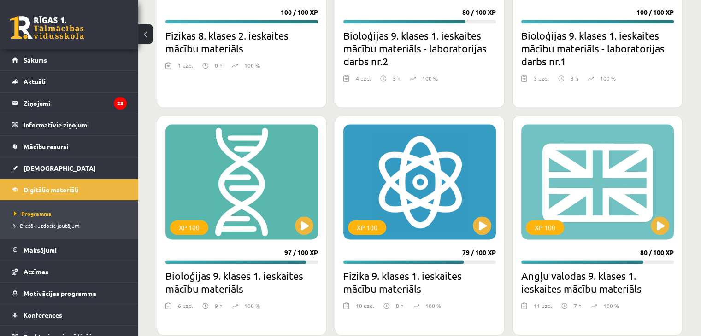
scroll to position [1257, 0]
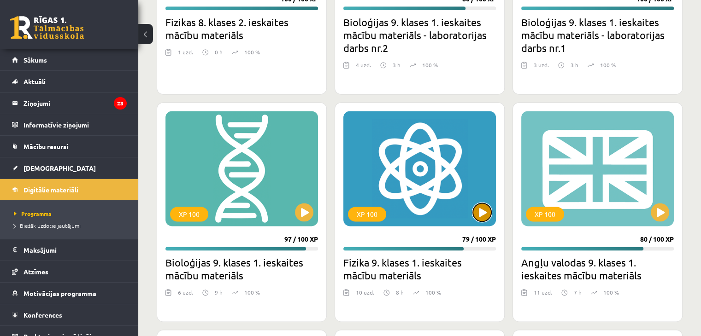
click at [481, 220] on button at bounding box center [482, 212] width 18 height 18
click at [476, 198] on div "XP 100" at bounding box center [419, 168] width 152 height 115
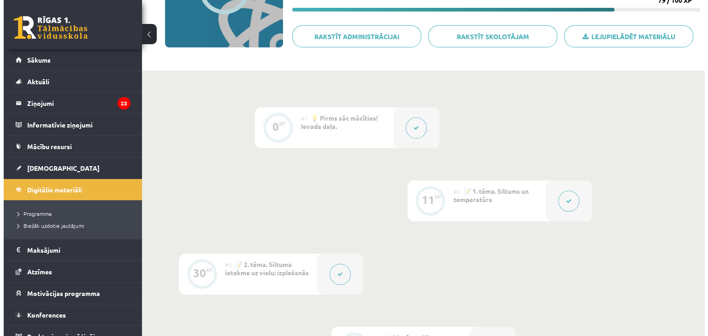
scroll to position [140, 0]
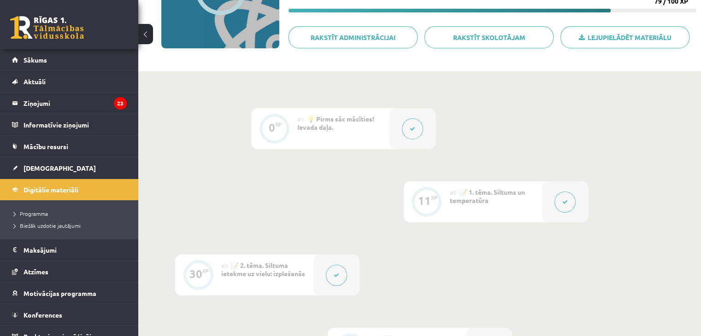
click at [573, 204] on button at bounding box center [564, 202] width 21 height 21
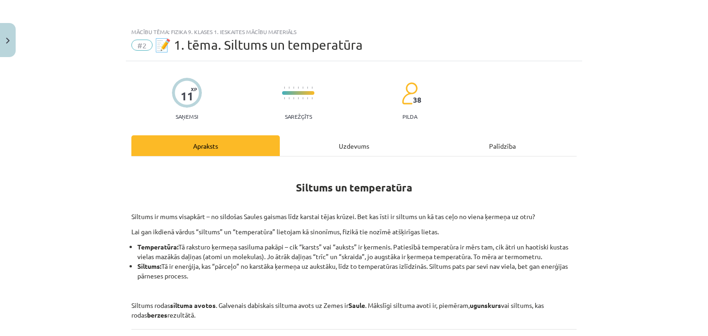
click at [350, 151] on div "Uzdevums" at bounding box center [354, 145] width 148 height 21
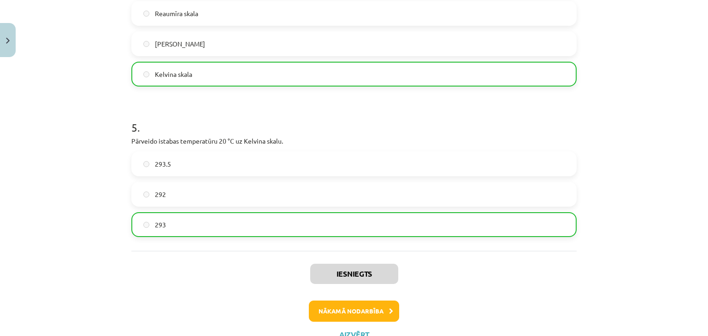
scroll to position [681, 0]
click at [353, 307] on button "Nākamā nodarbība" at bounding box center [354, 310] width 90 height 21
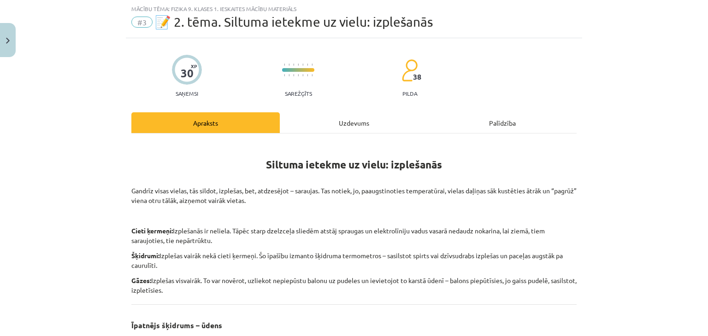
click at [338, 128] on div "Uzdevums" at bounding box center [354, 122] width 148 height 21
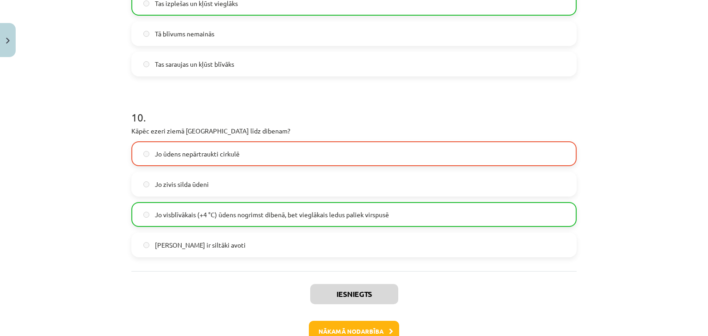
scroll to position [1476, 0]
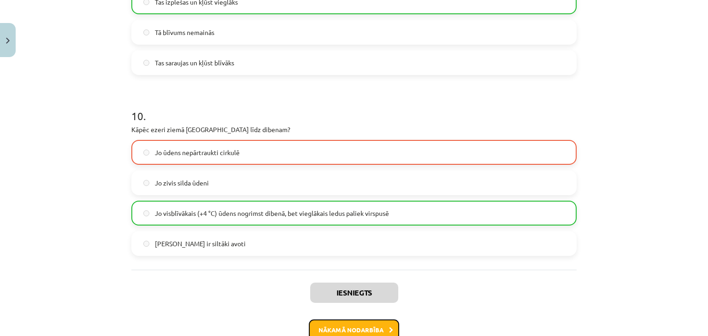
click at [351, 322] on button "Nākamā nodarbība" at bounding box center [354, 330] width 90 height 21
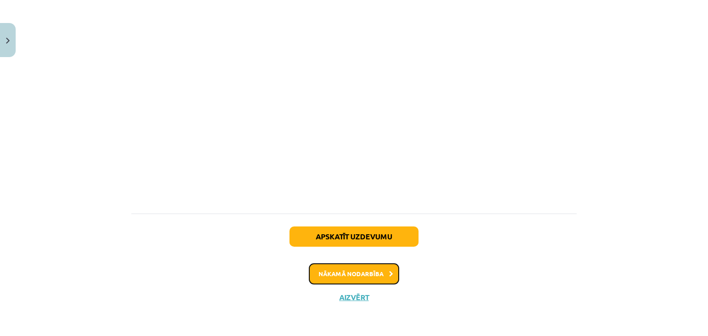
scroll to position [23, 0]
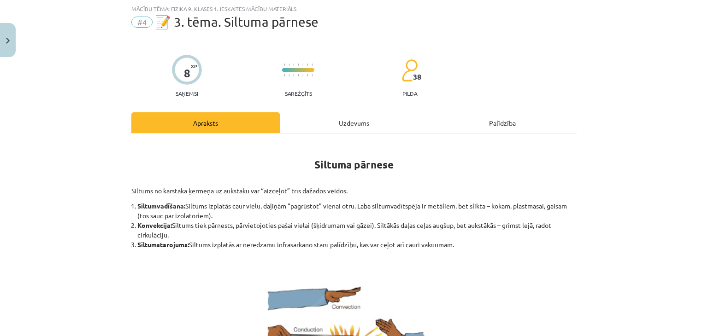
click at [339, 122] on div "Uzdevums" at bounding box center [354, 122] width 148 height 21
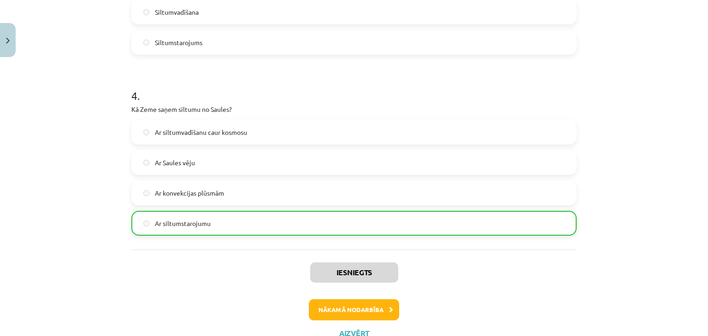
scroll to position [533, 0]
click at [330, 302] on button "Nākamā nodarbība" at bounding box center [354, 309] width 90 height 21
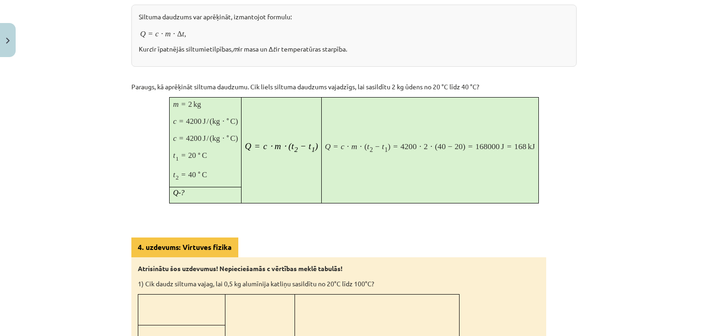
scroll to position [23, 0]
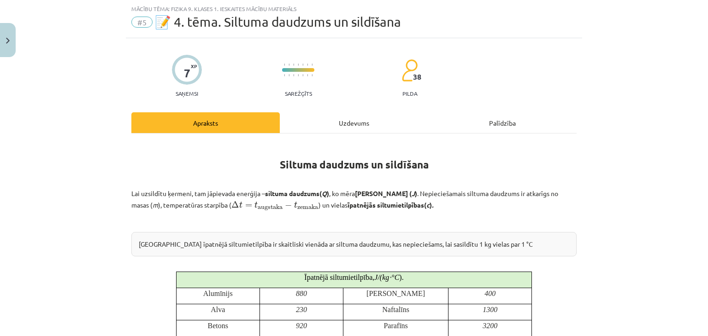
click at [354, 122] on div "Uzdevums" at bounding box center [354, 122] width 148 height 21
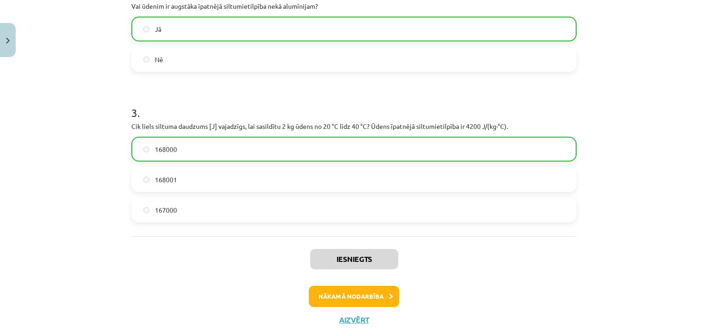
scroll to position [334, 0]
click at [325, 293] on button "Nākamā nodarbība" at bounding box center [354, 296] width 90 height 21
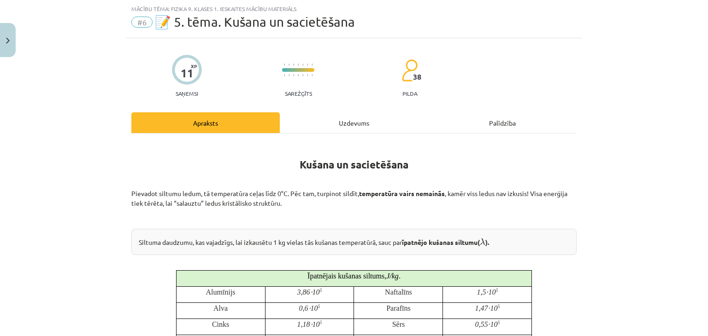
click at [329, 127] on div "Uzdevums" at bounding box center [354, 122] width 148 height 21
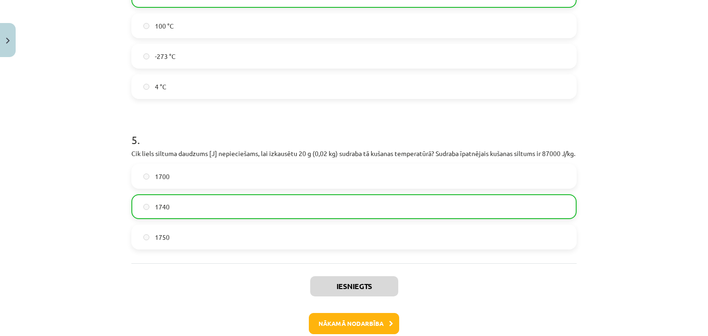
scroll to position [674, 0]
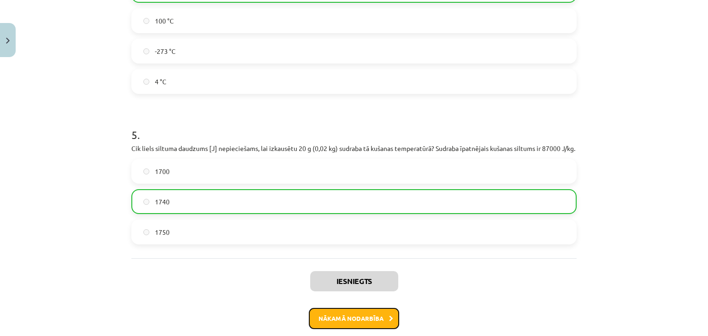
click at [349, 309] on button "Nākamā nodarbība" at bounding box center [354, 318] width 90 height 21
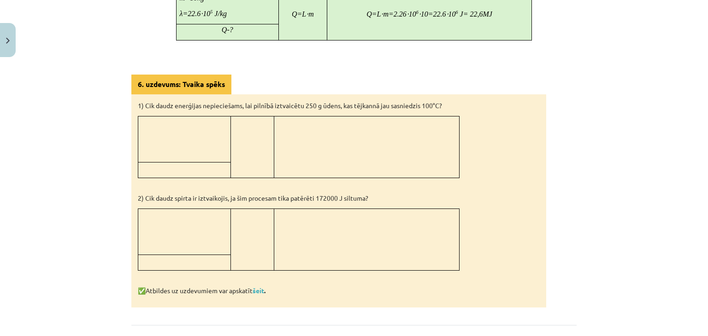
scroll to position [23, 0]
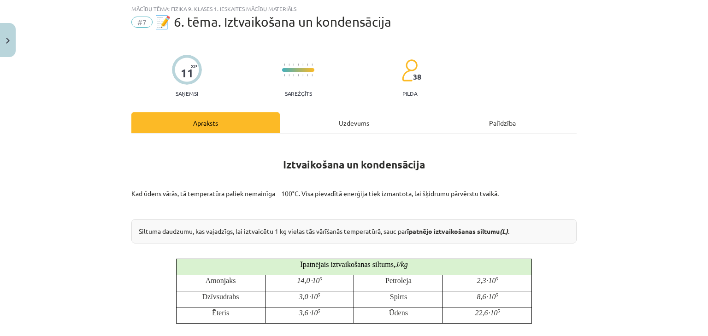
click at [327, 131] on div "Uzdevums" at bounding box center [354, 122] width 148 height 21
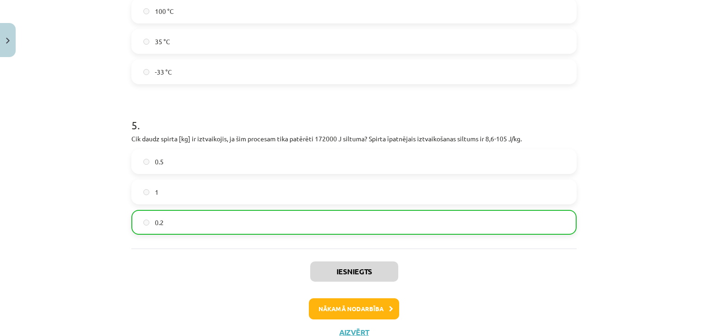
scroll to position [683, 0]
click at [354, 299] on button "Nākamā nodarbība" at bounding box center [354, 309] width 90 height 21
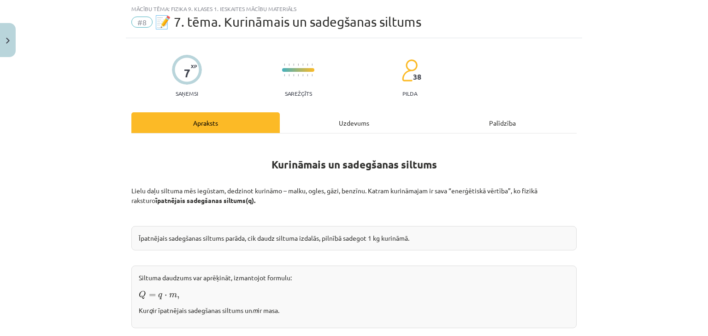
click at [315, 118] on div "Uzdevums" at bounding box center [354, 122] width 148 height 21
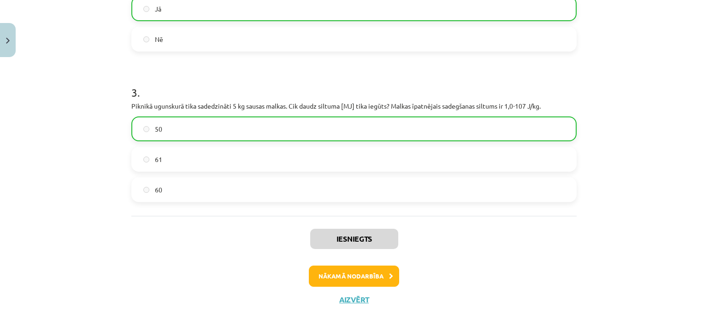
scroll to position [356, 0]
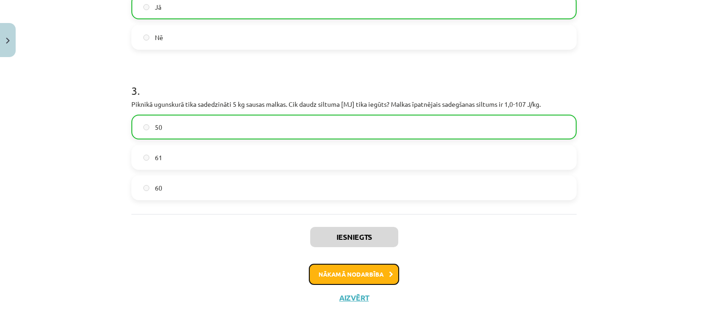
click at [317, 273] on button "Nākamā nodarbība" at bounding box center [354, 274] width 90 height 21
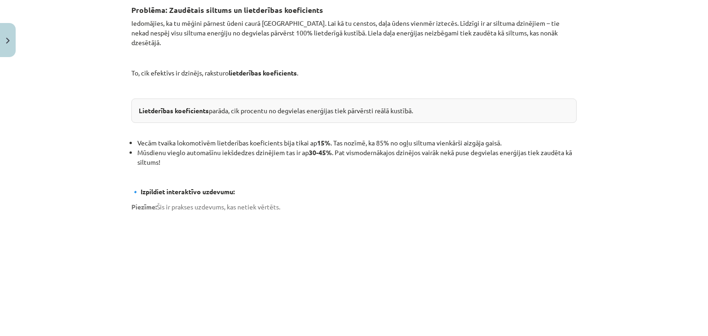
scroll to position [23, 0]
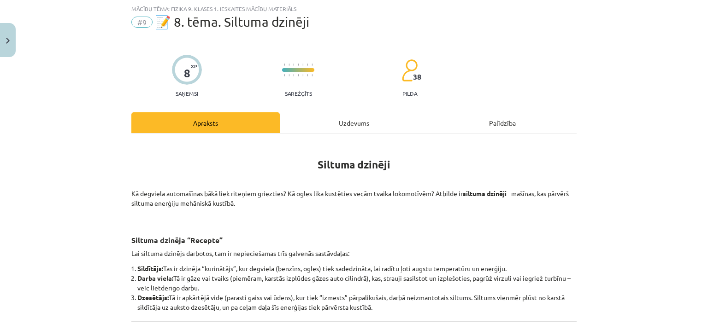
click at [328, 129] on div "Uzdevums" at bounding box center [354, 122] width 148 height 21
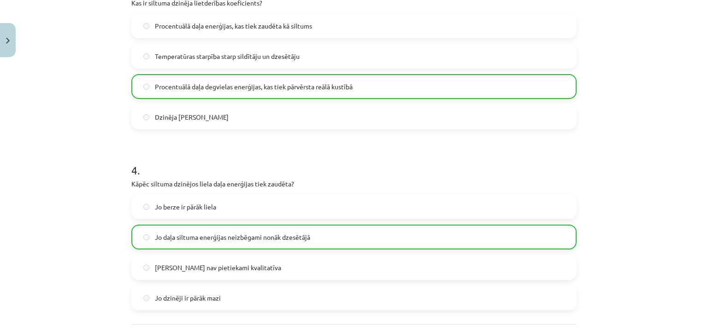
scroll to position [567, 0]
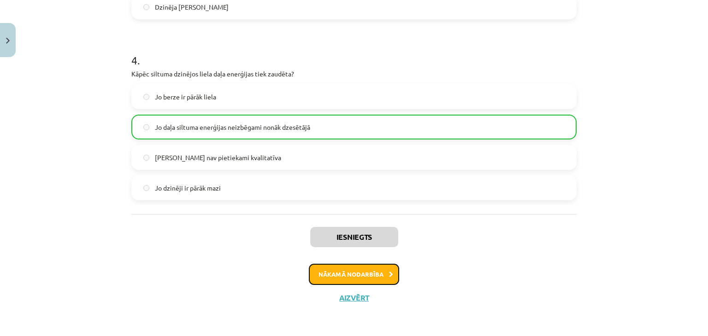
click at [325, 269] on button "Nākamā nodarbība" at bounding box center [354, 274] width 90 height 21
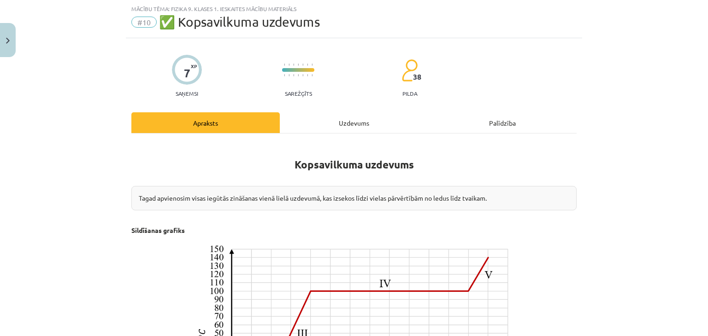
click at [335, 122] on div "Uzdevums" at bounding box center [354, 122] width 148 height 21
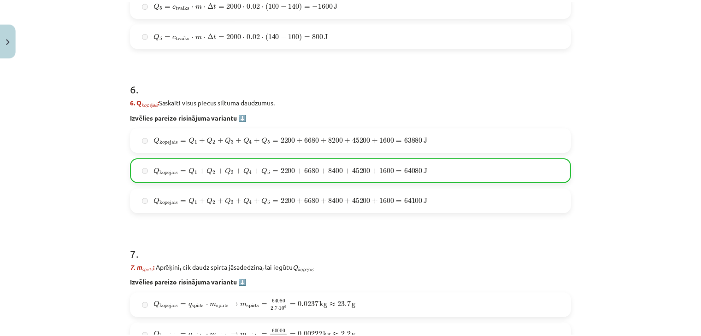
scroll to position [1308, 0]
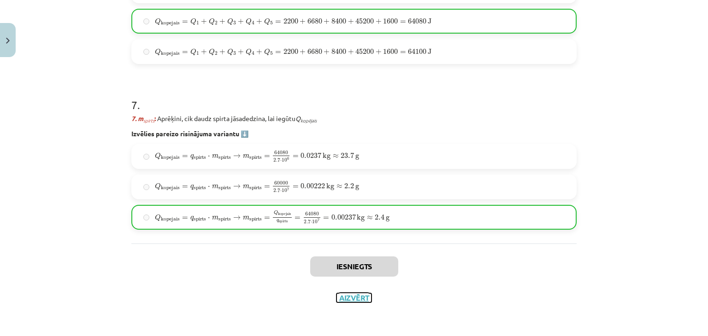
click at [336, 299] on button "Aizvērt" at bounding box center [353, 297] width 35 height 9
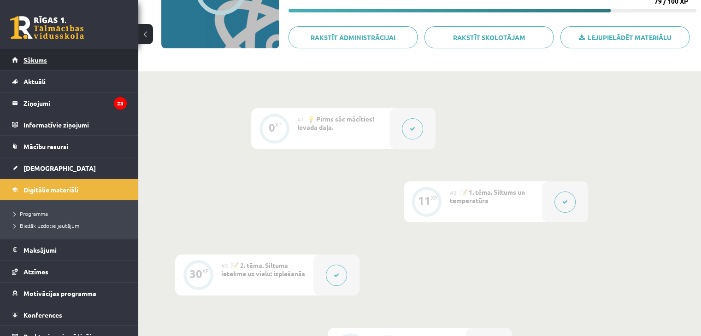
click at [98, 59] on link "Sākums" at bounding box center [69, 59] width 115 height 21
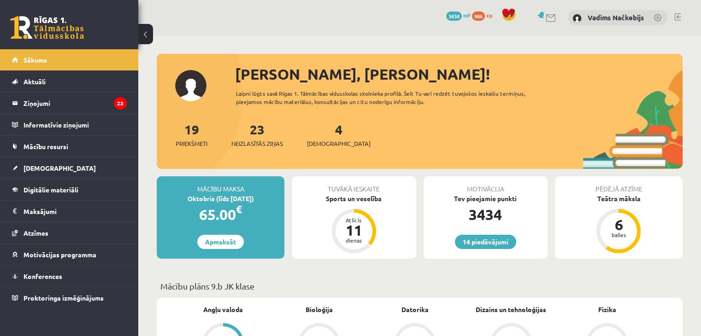
click at [677, 18] on link at bounding box center [677, 16] width 7 height 7
click at [111, 163] on link "[DEMOGRAPHIC_DATA]" at bounding box center [69, 168] width 115 height 21
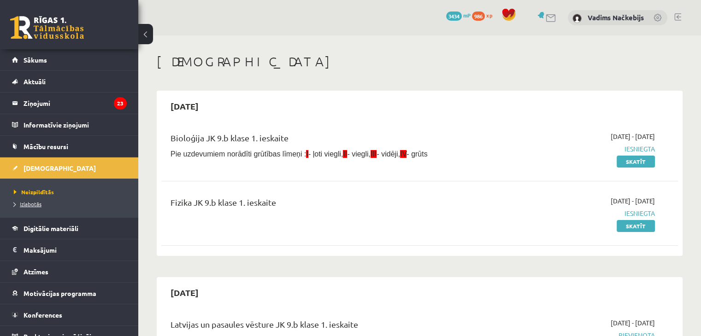
click at [40, 207] on link "Izlabotās" at bounding box center [71, 204] width 115 height 8
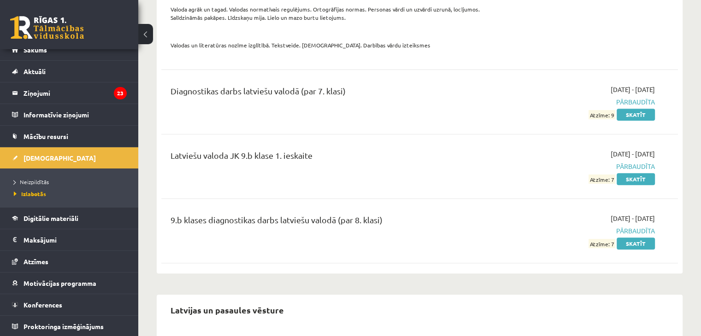
scroll to position [3859, 0]
click at [632, 173] on link "Skatīt" at bounding box center [635, 179] width 38 height 12
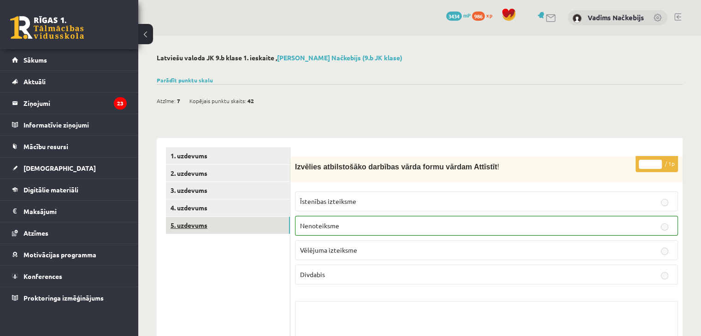
click at [261, 219] on link "5. uzdevums" at bounding box center [228, 225] width 124 height 17
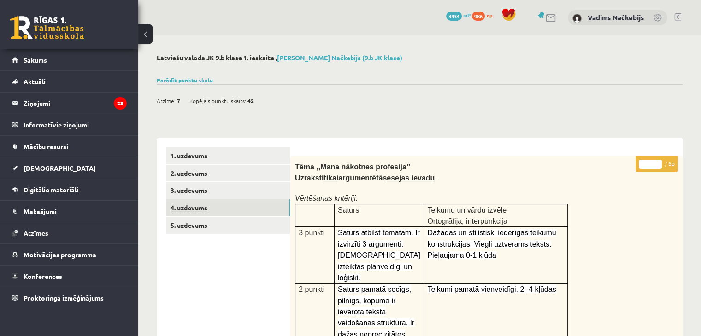
click at [258, 211] on link "4. uzdevums" at bounding box center [228, 207] width 124 height 17
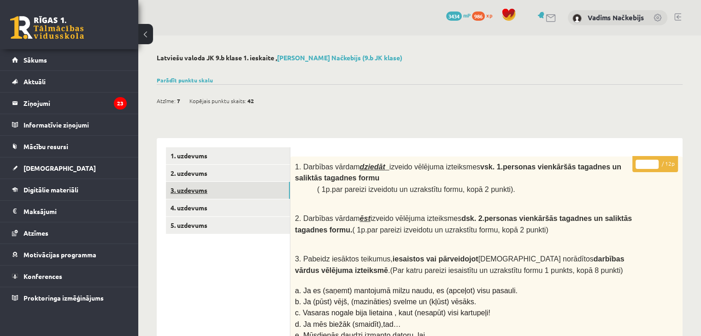
click at [254, 194] on link "3. uzdevums" at bounding box center [228, 190] width 124 height 17
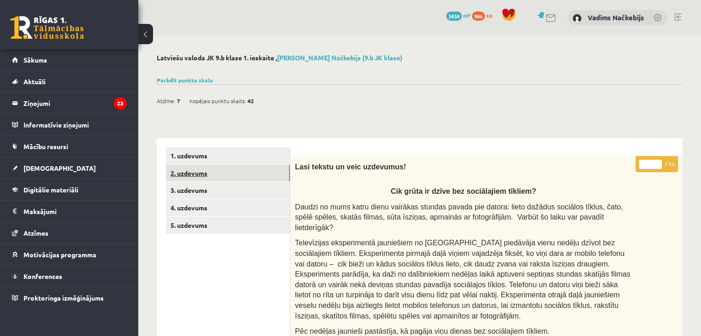
click at [265, 170] on link "2. uzdevums" at bounding box center [228, 173] width 124 height 17
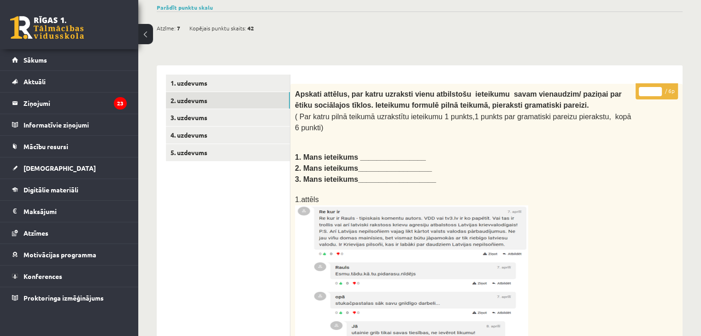
scroll to position [72, 0]
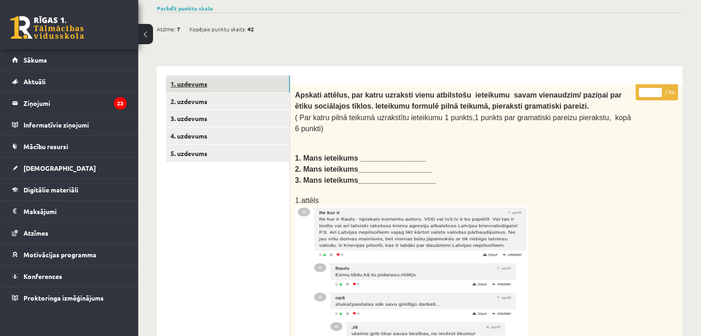
click at [256, 85] on link "1. uzdevums" at bounding box center [228, 84] width 124 height 17
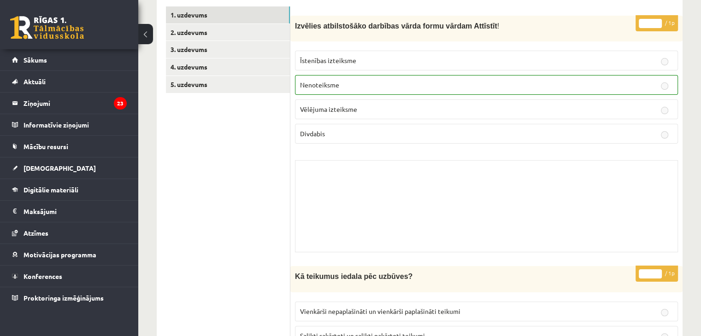
scroll to position [109, 0]
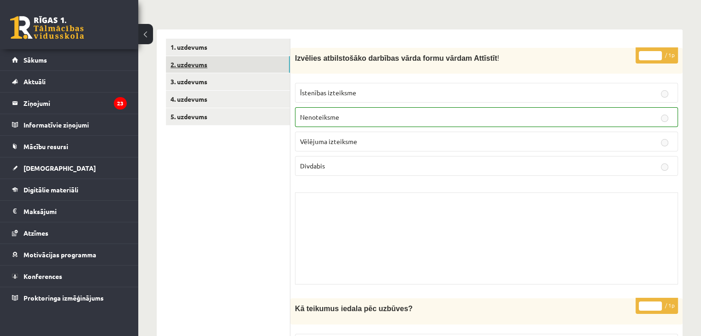
click at [253, 59] on link "2. uzdevums" at bounding box center [228, 64] width 124 height 17
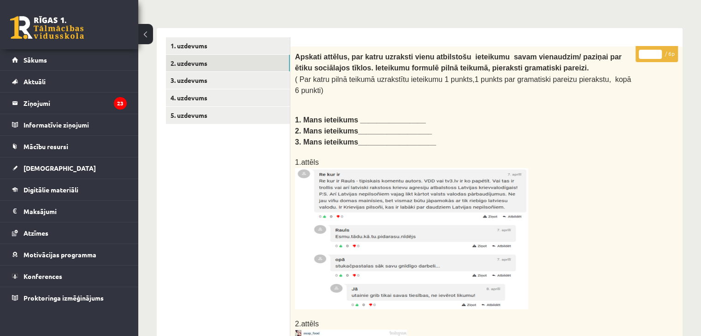
scroll to position [0, 0]
click at [247, 76] on link "3. uzdevums" at bounding box center [228, 80] width 124 height 17
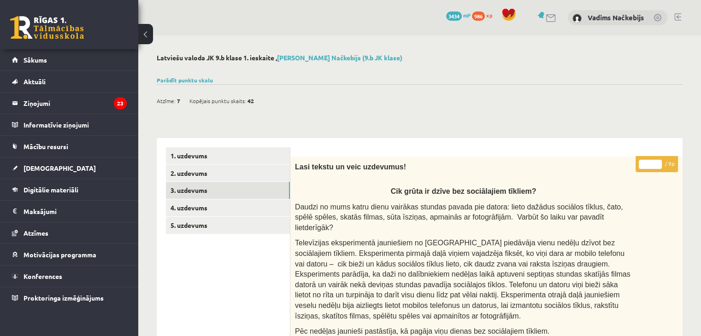
scroll to position [18, 0]
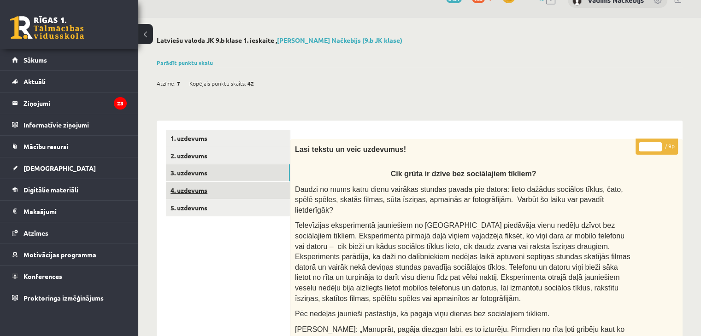
click at [243, 192] on link "4. uzdevums" at bounding box center [228, 190] width 124 height 17
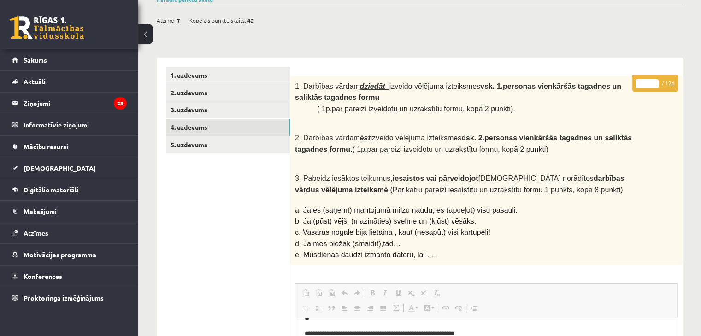
scroll to position [0, 0]
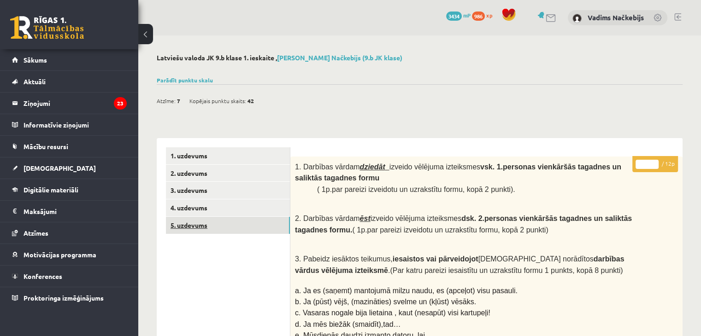
click at [284, 230] on link "5. uzdevums" at bounding box center [228, 225] width 124 height 17
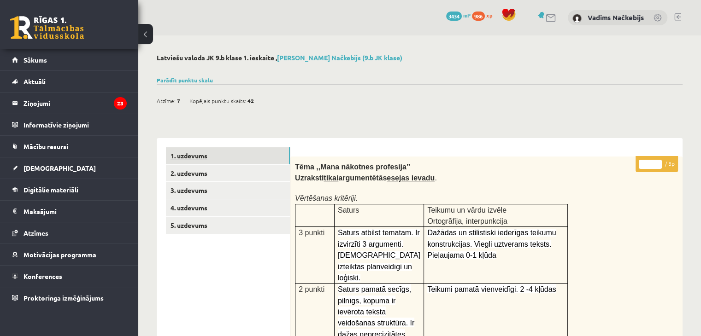
click at [264, 150] on link "1. uzdevums" at bounding box center [228, 155] width 124 height 17
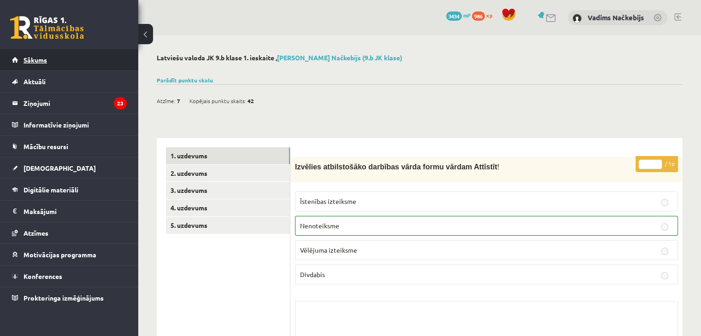
click at [45, 56] on span "Sākums" at bounding box center [34, 60] width 23 height 8
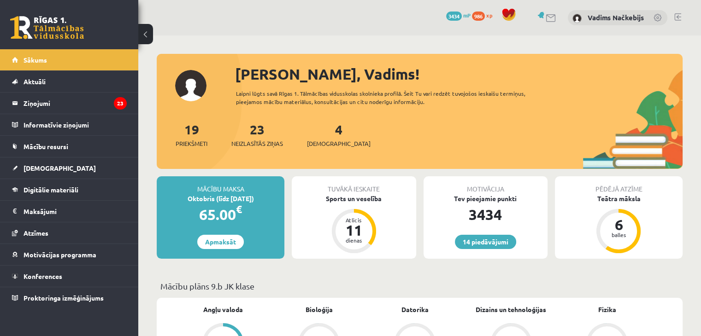
click at [39, 165] on span "[DEMOGRAPHIC_DATA]" at bounding box center [59, 168] width 72 height 8
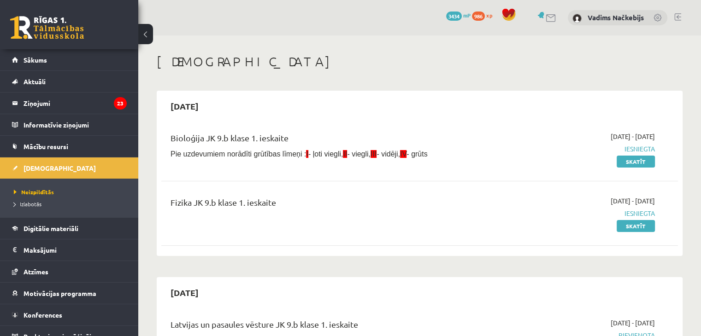
click at [39, 203] on span "Izlabotās" at bounding box center [28, 203] width 28 height 7
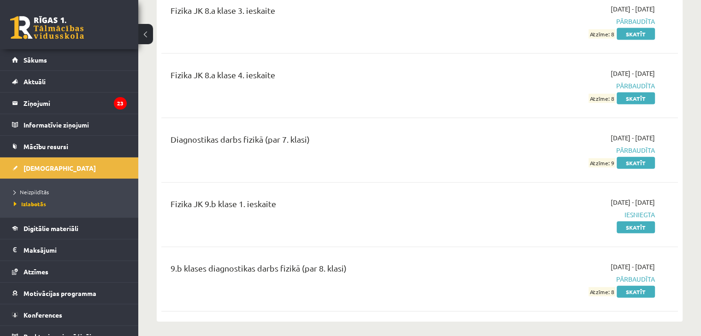
scroll to position [2052, 0]
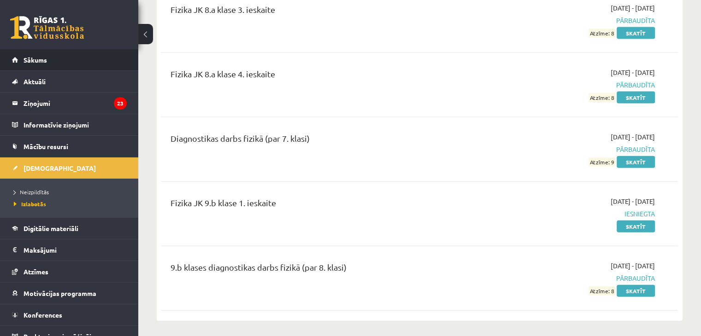
click at [123, 59] on li "Sākums" at bounding box center [69, 60] width 138 height 22
click at [55, 61] on link "Sākums" at bounding box center [69, 59] width 115 height 21
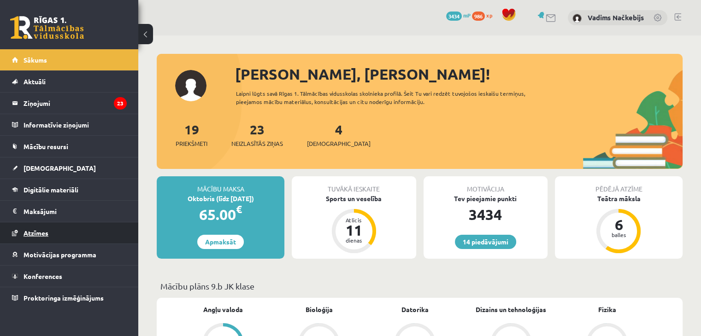
click at [109, 231] on link "Atzīmes" at bounding box center [69, 233] width 115 height 21
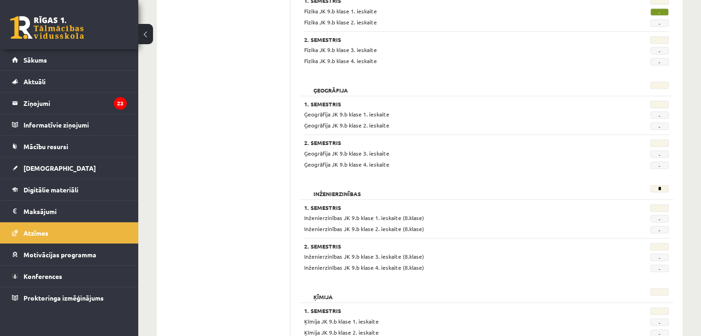
scroll to position [587, 0]
drag, startPoint x: 458, startPoint y: 288, endPoint x: 353, endPoint y: 153, distance: 171.4
click at [353, 153] on span "Ģeogrāfija JK 9.b klase 3. ieskaite" at bounding box center [346, 153] width 85 height 7
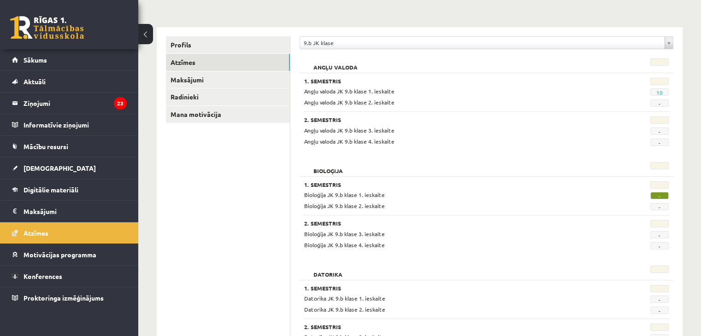
scroll to position [0, 0]
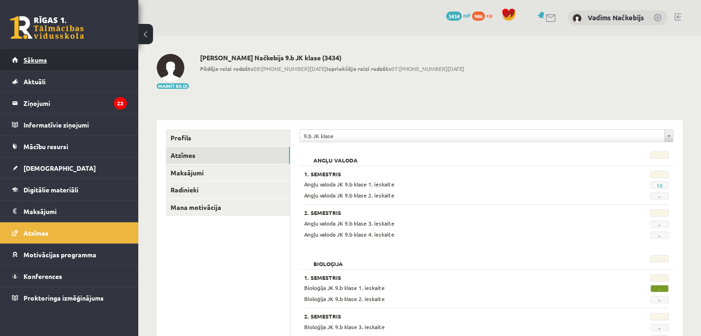
click at [90, 67] on link "Sākums" at bounding box center [69, 59] width 115 height 21
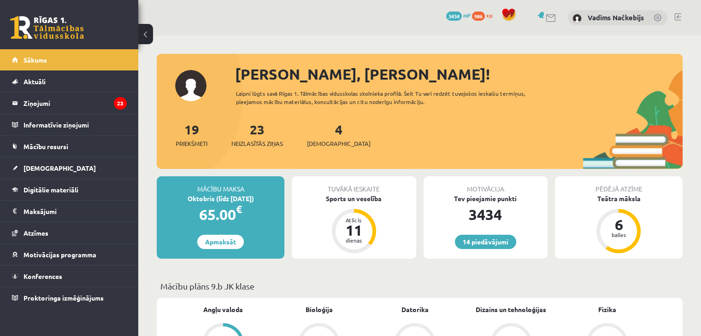
click at [675, 14] on link at bounding box center [677, 16] width 7 height 7
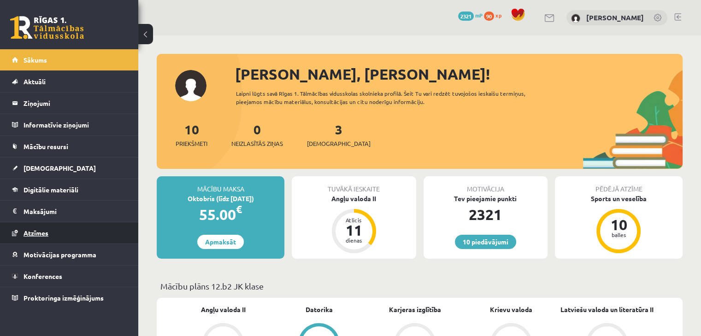
click at [52, 229] on link "Atzīmes" at bounding box center [69, 233] width 115 height 21
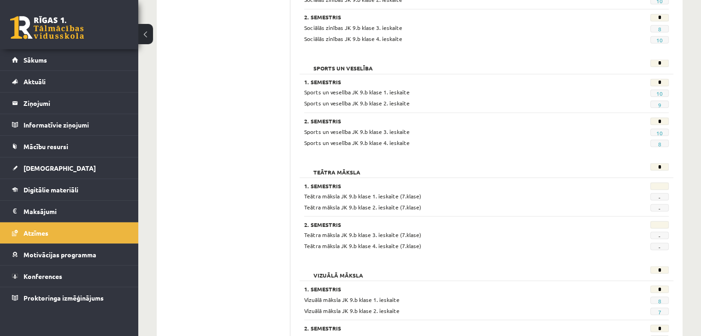
scroll to position [1649, 0]
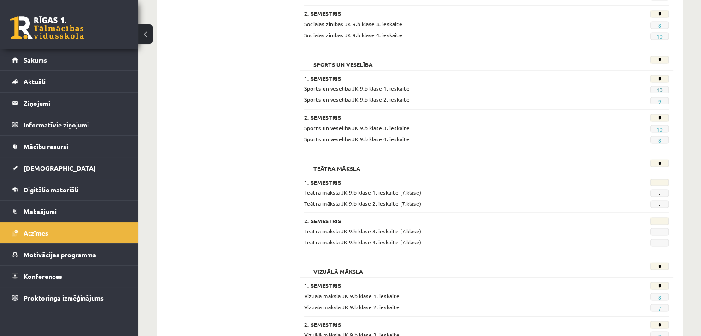
click at [659, 86] on link "10" at bounding box center [659, 89] width 6 height 7
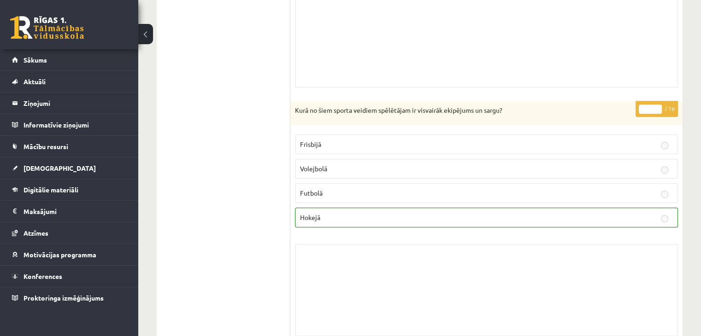
scroll to position [593, 0]
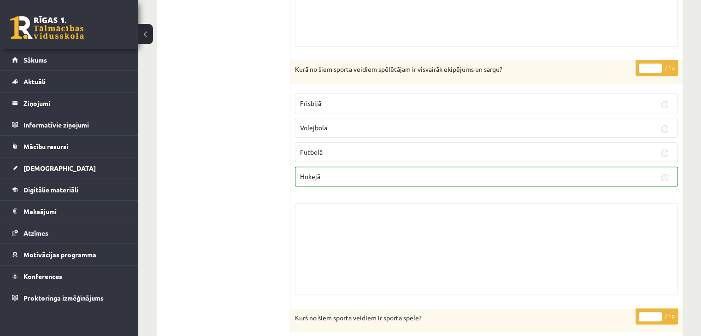
click at [584, 83] on div "* / 1p Kurā no šiem sporta veidiem spēlētājam ir visvairāk ekipējums un sargu? …" at bounding box center [486, 180] width 392 height 240
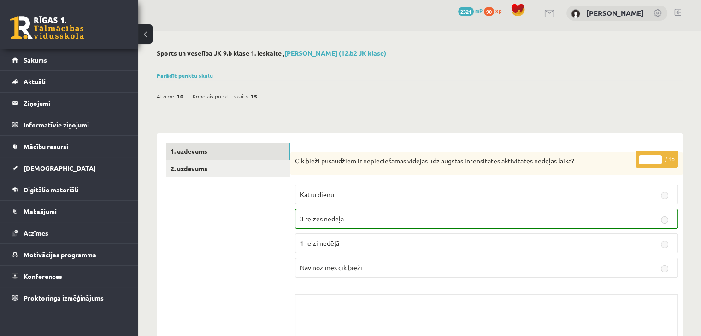
scroll to position [0, 0]
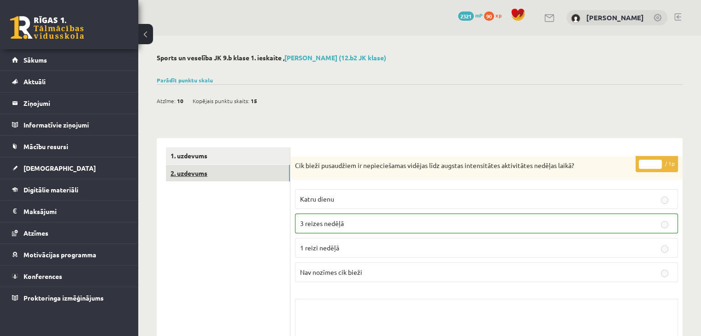
click at [272, 176] on link "2. uzdevums" at bounding box center [228, 173] width 124 height 17
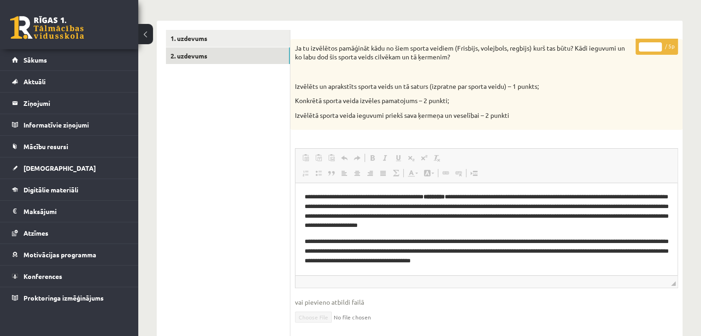
scroll to position [118, 0]
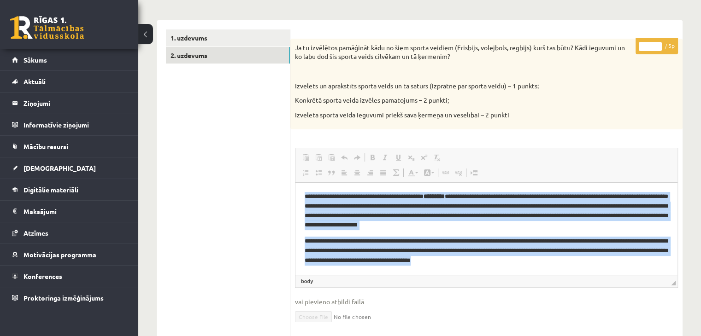
drag, startPoint x: 303, startPoint y: 195, endPoint x: 498, endPoint y: 273, distance: 209.7
click at [498, 273] on html "**********" at bounding box center [486, 229] width 382 height 92
copy body "**********"
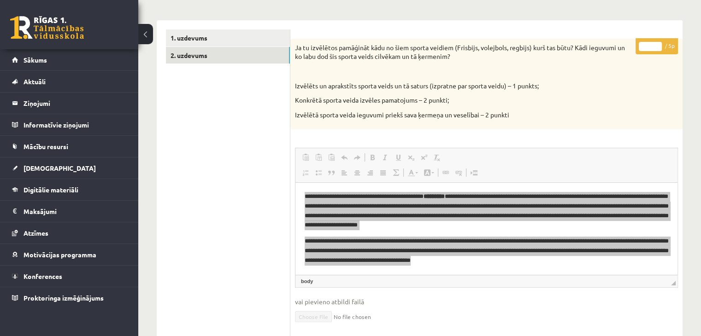
click at [383, 78] on div "Ja tu izvēlētos pamāģināt kādu no šiem sporta veidiem (Frisbijs, volejbols, reg…" at bounding box center [486, 84] width 392 height 91
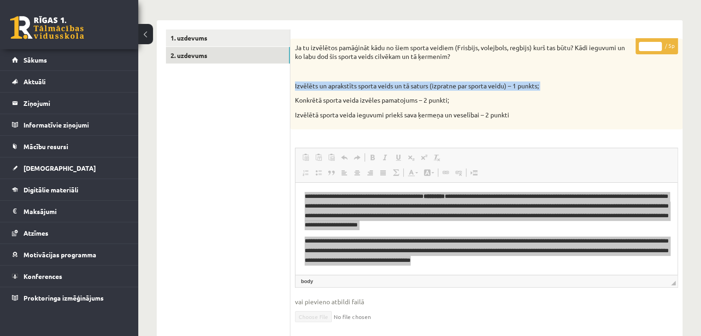
click at [383, 82] on div "Ja tu izvēlētos pamāģināt kādu no šiem sporta veidiem (Frisbijs, volejbols, reg…" at bounding box center [486, 84] width 392 height 91
click at [599, 87] on p "Izvēlēts un aprakstīts sporta veids un tā saturs (izpratne par sporta veidu) – …" at bounding box center [463, 86] width 337 height 9
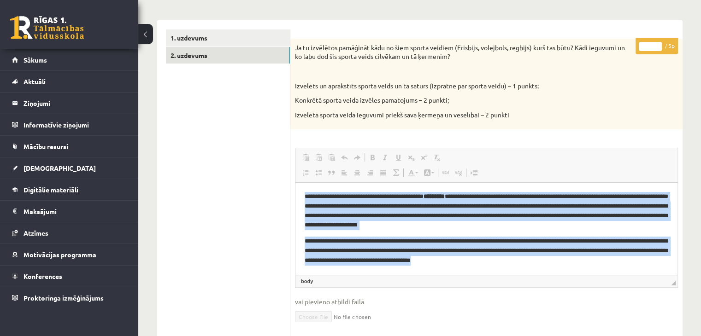
click at [605, 239] on p "**********" at bounding box center [487, 251] width 364 height 29
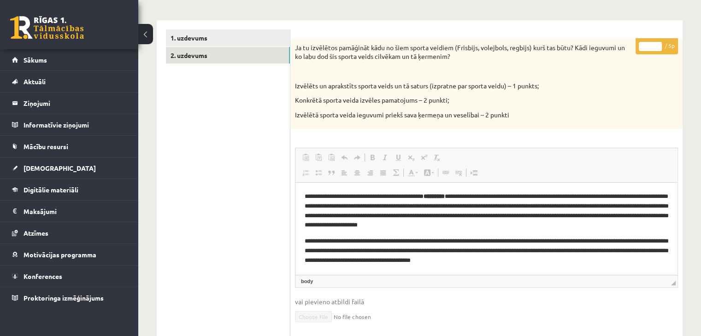
click at [605, 239] on p "**********" at bounding box center [487, 251] width 364 height 29
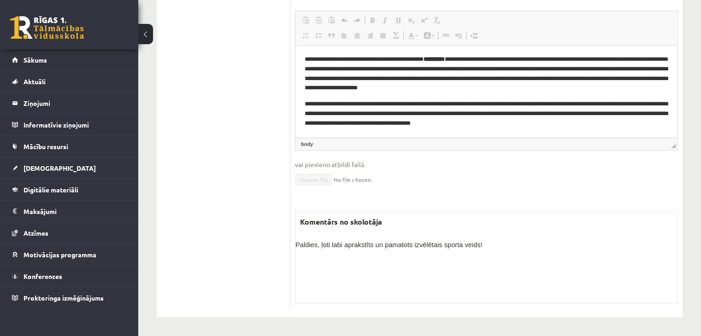
scroll to position [0, 0]
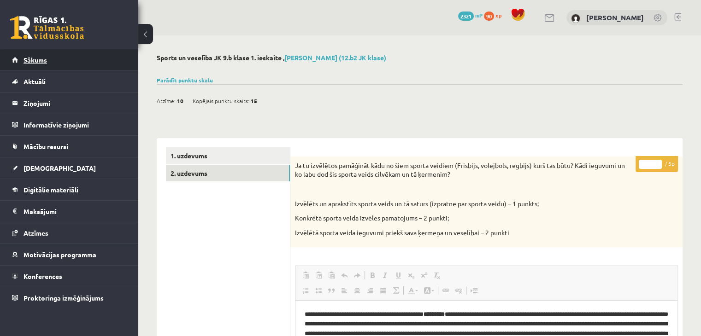
click at [101, 61] on link "Sākums" at bounding box center [69, 59] width 115 height 21
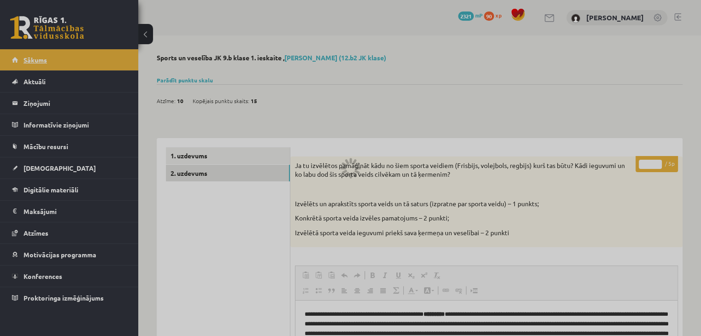
click at [101, 61] on div at bounding box center [350, 168] width 701 height 336
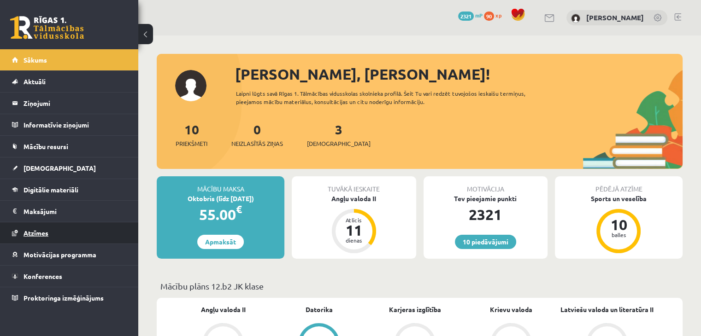
click at [72, 233] on link "Atzīmes" at bounding box center [69, 233] width 115 height 21
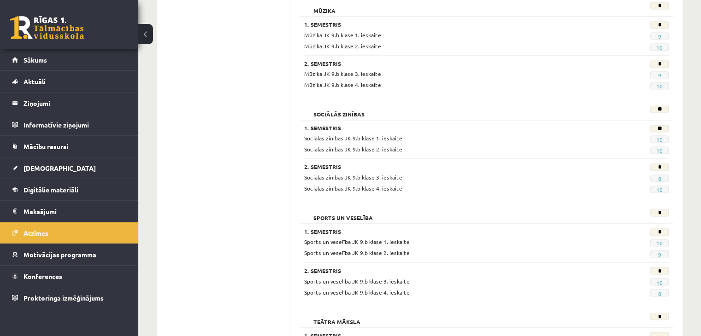
scroll to position [1495, 0]
click at [657, 138] on link "10" at bounding box center [659, 139] width 6 height 7
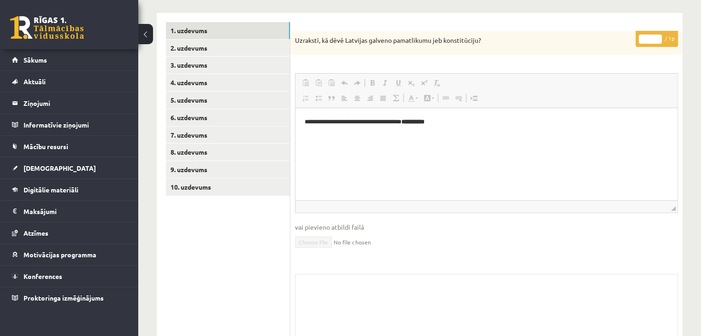
scroll to position [124, 0]
drag, startPoint x: 411, startPoint y: 214, endPoint x: 224, endPoint y: 201, distance: 187.5
click at [224, 201] on div "**********" at bounding box center [420, 198] width 526 height 368
click at [214, 213] on ul "1. uzdevums 2. uzdevums 3. uzdevums 4. uzdevums 5. uzdevums 6. uzdevums 7. uzde…" at bounding box center [228, 197] width 124 height 349
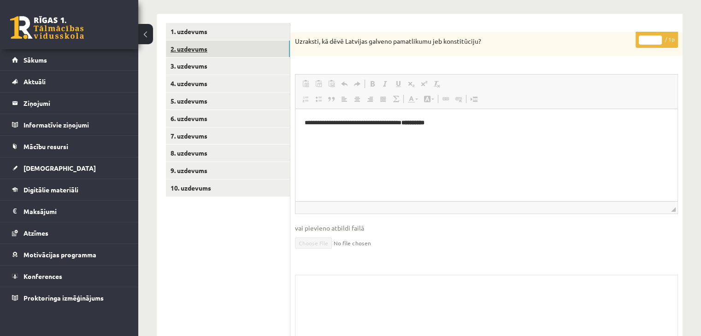
click at [193, 49] on link "2. uzdevums" at bounding box center [228, 49] width 124 height 17
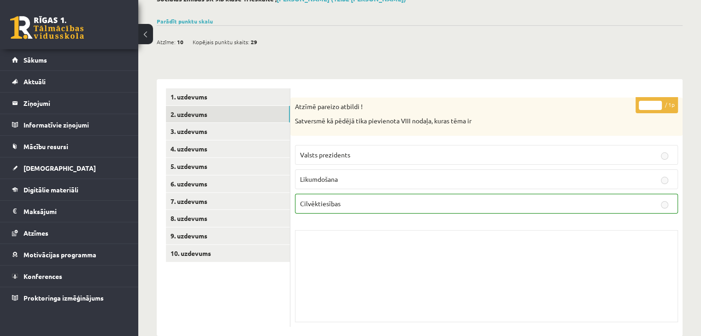
scroll to position [77, 0]
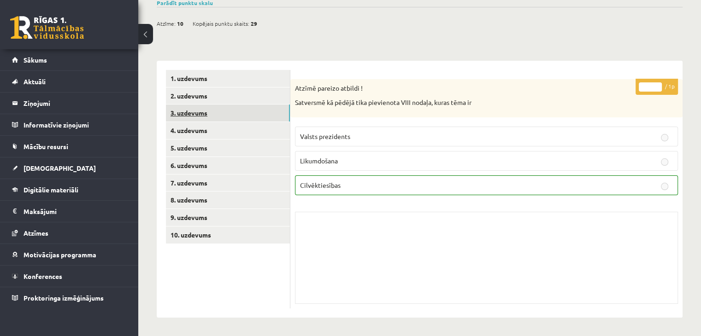
click at [262, 113] on link "3. uzdevums" at bounding box center [228, 113] width 124 height 17
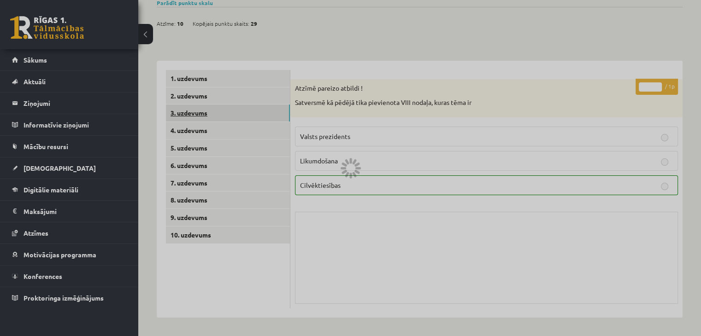
scroll to position [39, 0]
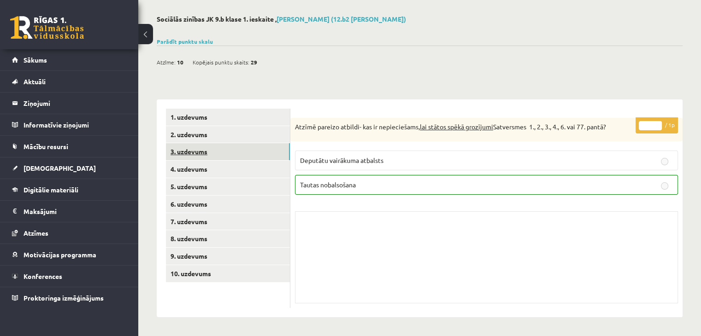
click at [238, 147] on link "3. uzdevums" at bounding box center [228, 151] width 124 height 17
click at [237, 149] on link "3. uzdevums" at bounding box center [228, 151] width 124 height 17
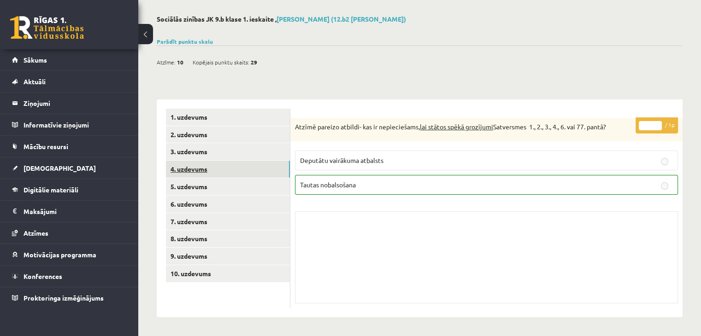
click at [228, 164] on link "4. uzdevums" at bounding box center [228, 169] width 124 height 17
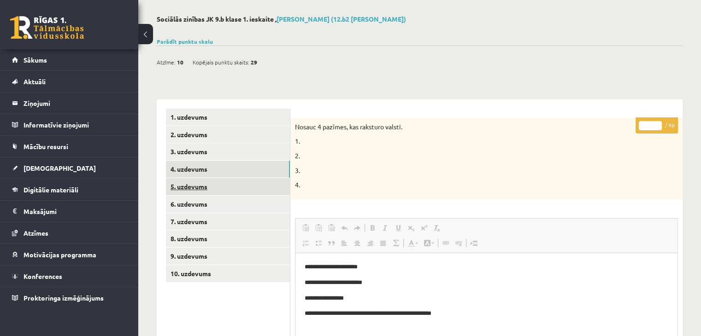
scroll to position [0, 0]
click at [228, 185] on link "5. uzdevums" at bounding box center [228, 186] width 124 height 17
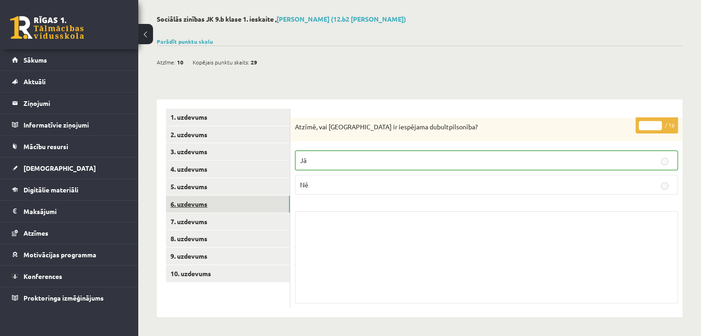
click at [227, 209] on link "6. uzdevums" at bounding box center [228, 204] width 124 height 17
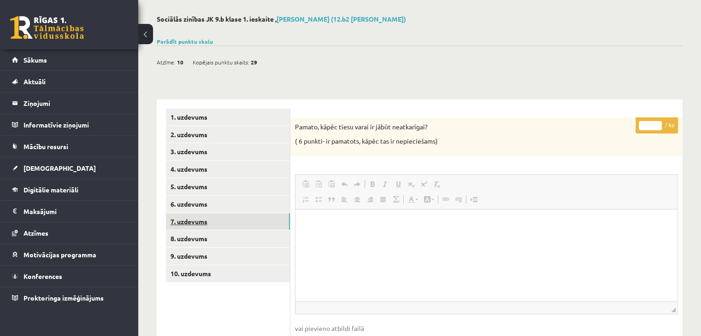
click at [228, 224] on link "7. uzdevums" at bounding box center [228, 221] width 124 height 17
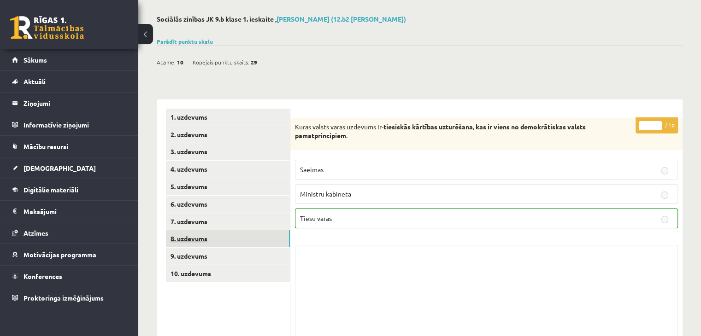
click at [227, 240] on link "8. uzdevums" at bounding box center [228, 238] width 124 height 17
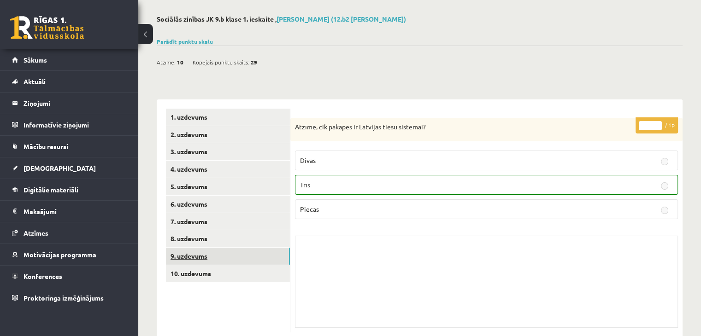
click at [226, 255] on link "9. uzdevums" at bounding box center [228, 256] width 124 height 17
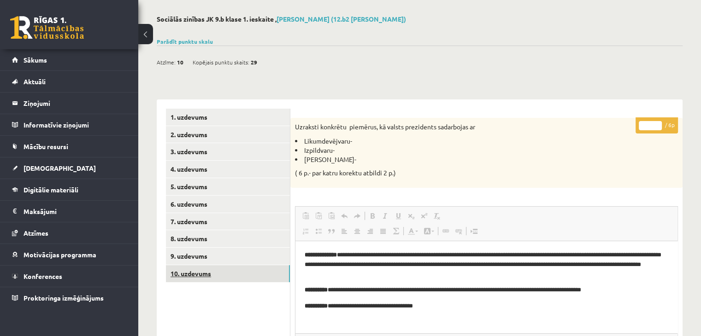
click at [224, 266] on link "10. uzdevums" at bounding box center [228, 273] width 124 height 17
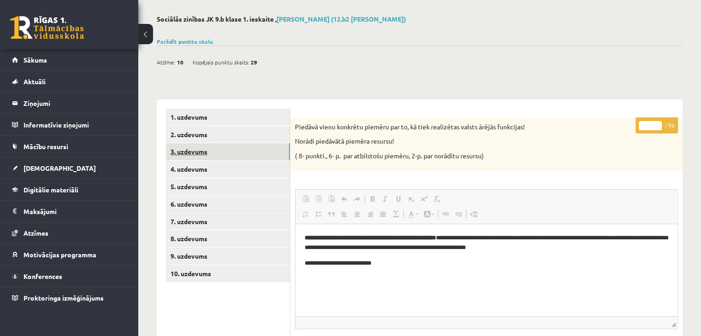
click at [235, 157] on link "3. uzdevums" at bounding box center [228, 151] width 124 height 17
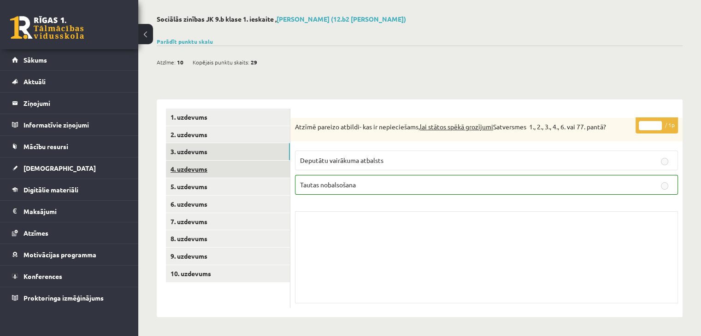
click at [229, 166] on link "4. uzdevums" at bounding box center [228, 169] width 124 height 17
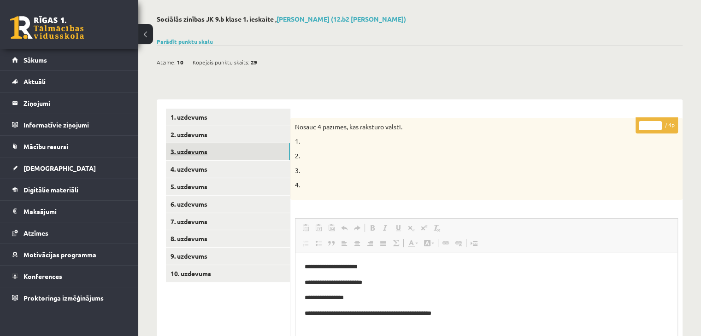
click at [231, 146] on link "3. uzdevums" at bounding box center [228, 151] width 124 height 17
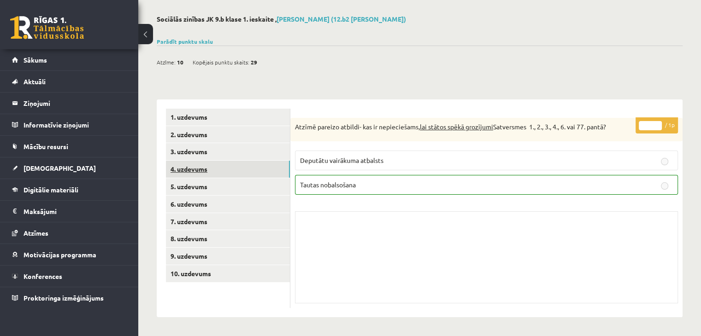
click at [254, 167] on link "4. uzdevums" at bounding box center [228, 169] width 124 height 17
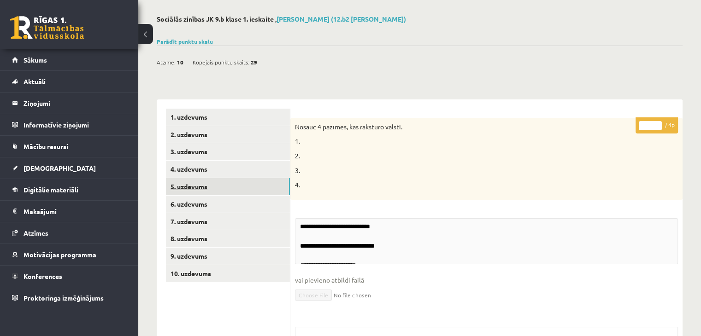
click at [263, 192] on link "5. uzdevums" at bounding box center [228, 186] width 124 height 17
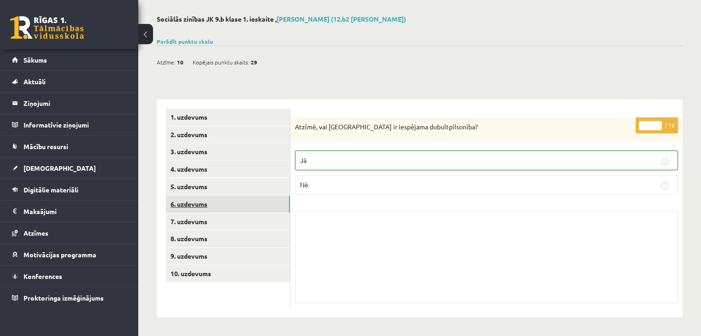
click at [268, 203] on link "6. uzdevums" at bounding box center [228, 204] width 124 height 17
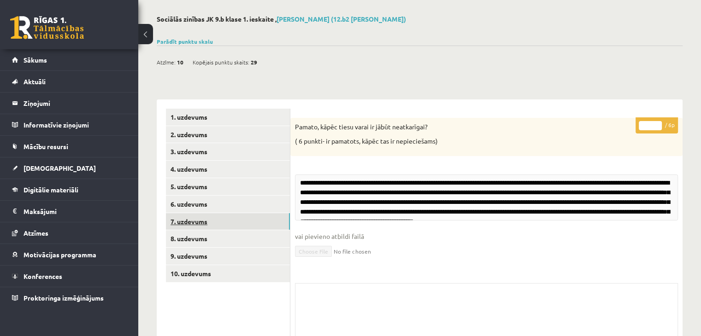
click at [263, 220] on link "7. uzdevums" at bounding box center [228, 221] width 124 height 17
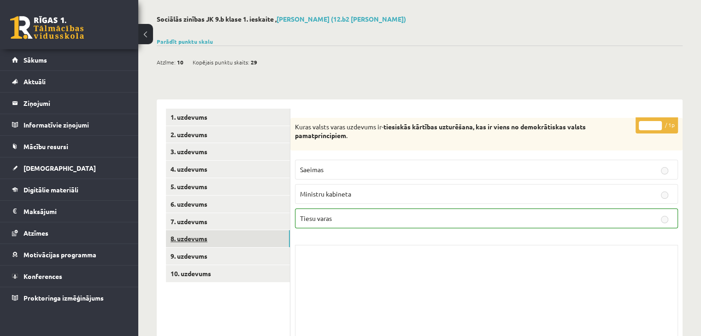
click at [258, 237] on link "8. uzdevums" at bounding box center [228, 238] width 124 height 17
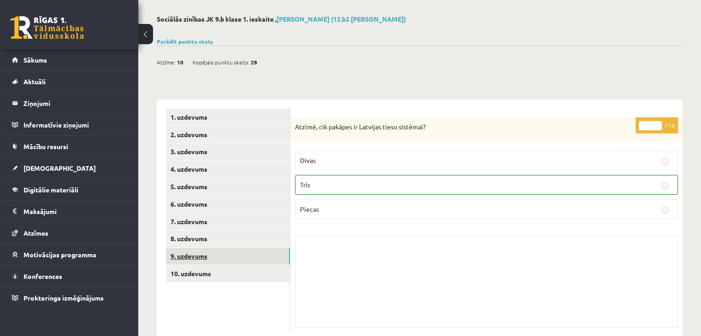
click at [255, 259] on link "9. uzdevums" at bounding box center [228, 256] width 124 height 17
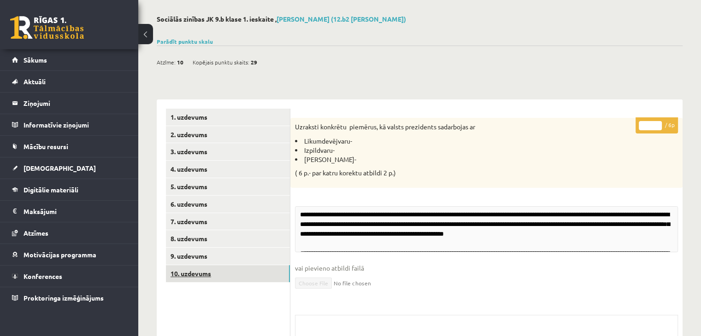
click at [252, 266] on link "10. uzdevums" at bounding box center [228, 273] width 124 height 17
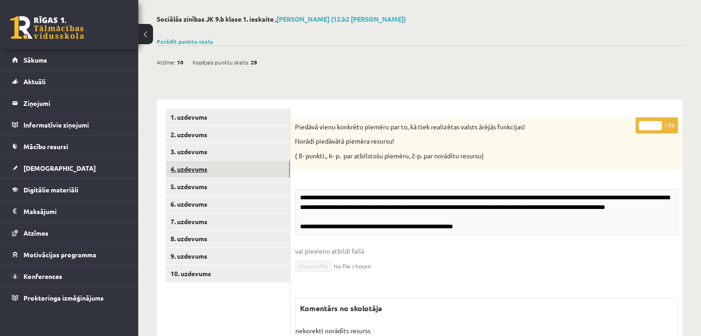
click at [265, 169] on link "4. uzdevums" at bounding box center [228, 169] width 124 height 17
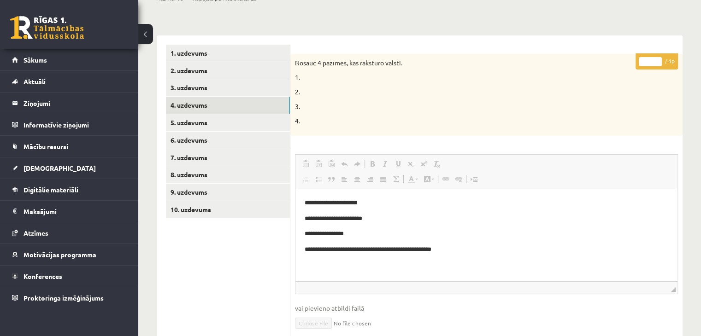
scroll to position [103, 0]
click at [210, 125] on link "5. uzdevums" at bounding box center [228, 122] width 124 height 17
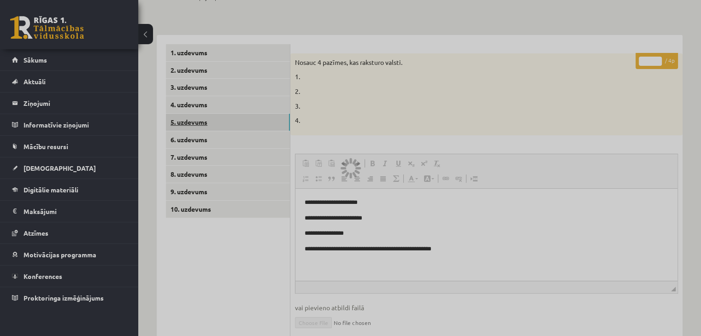
scroll to position [39, 0]
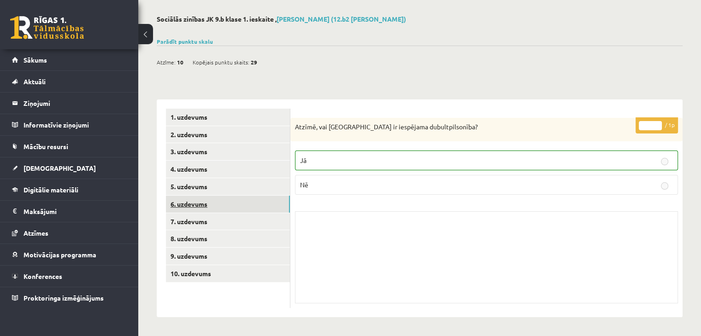
click at [218, 198] on link "6. uzdevums" at bounding box center [228, 204] width 124 height 17
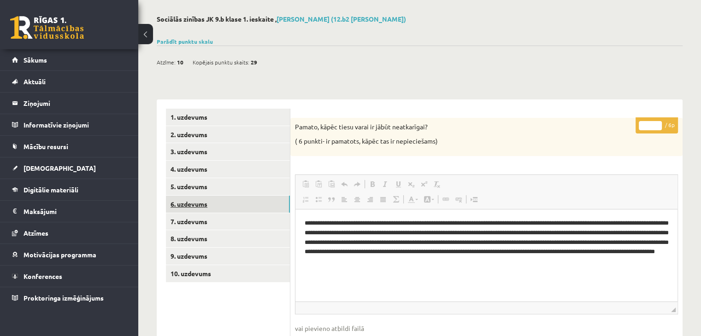
scroll to position [0, 0]
click at [243, 224] on link "7. uzdevums" at bounding box center [228, 221] width 124 height 17
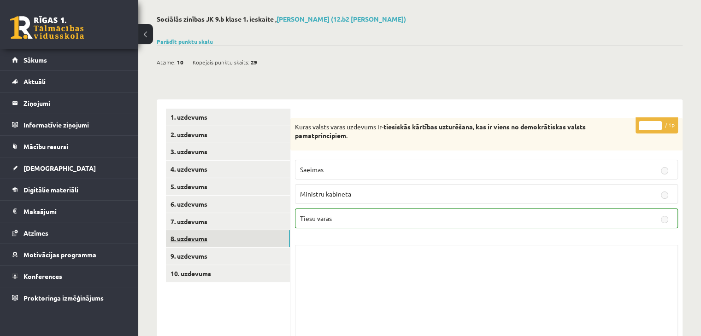
click at [219, 240] on link "8. uzdevums" at bounding box center [228, 238] width 124 height 17
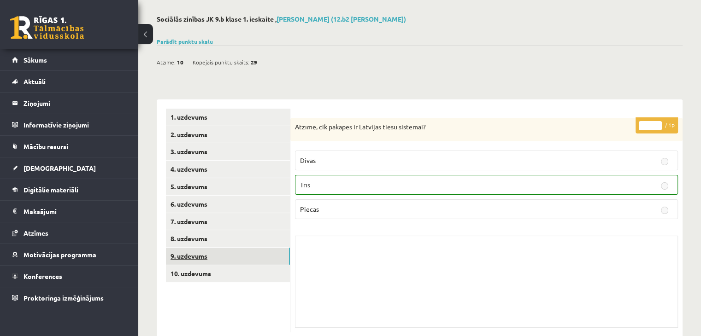
click at [212, 258] on link "9. uzdevums" at bounding box center [228, 256] width 124 height 17
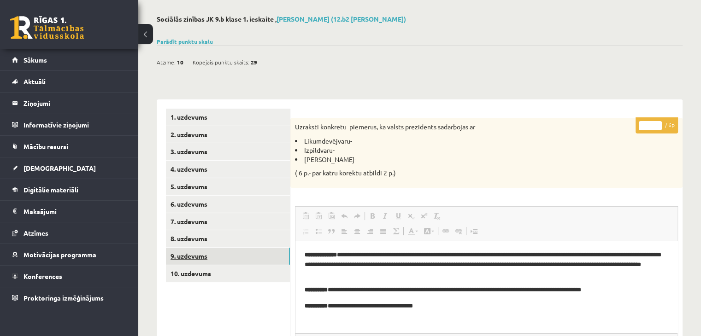
click at [212, 258] on link "9. uzdevums" at bounding box center [228, 256] width 124 height 17
click at [216, 237] on link "8. uzdevums" at bounding box center [228, 238] width 124 height 17
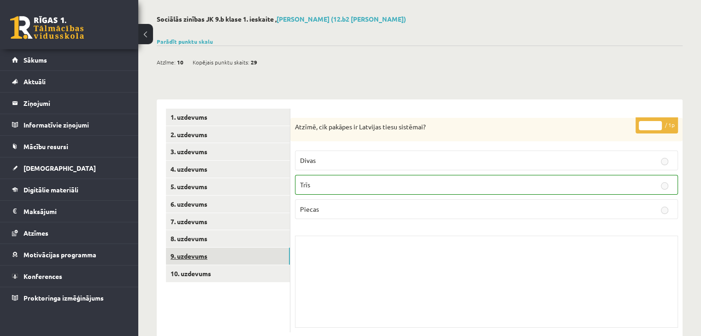
click at [208, 253] on link "9. uzdevums" at bounding box center [228, 256] width 124 height 17
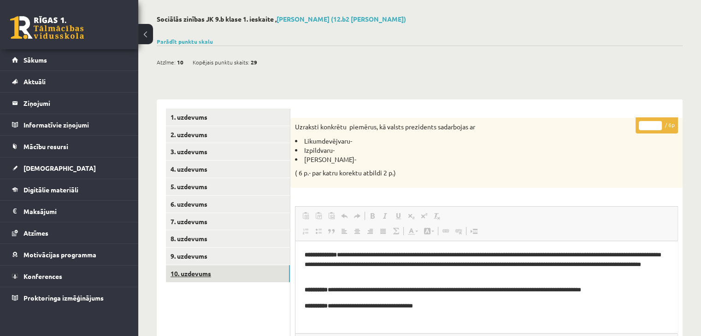
click at [205, 275] on link "10. uzdevums" at bounding box center [228, 273] width 124 height 17
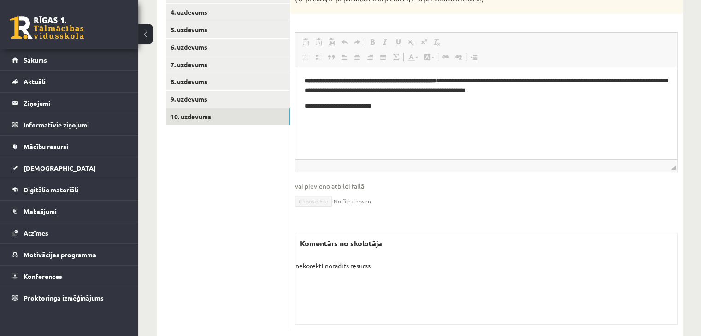
scroll to position [197, 0]
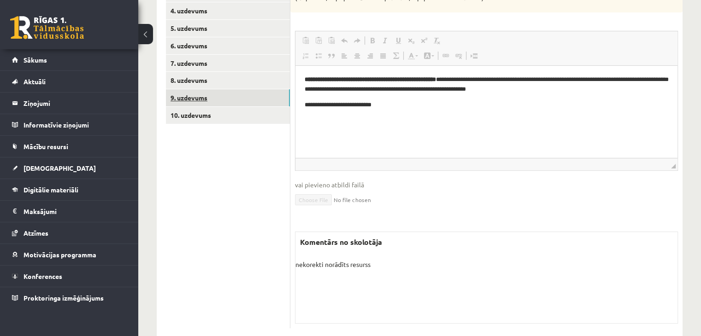
click at [246, 96] on link "9. uzdevums" at bounding box center [228, 97] width 124 height 17
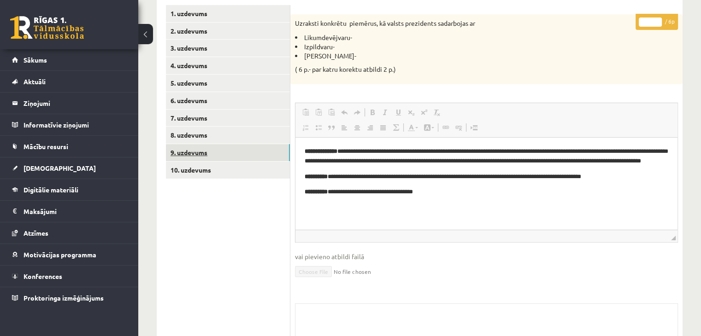
scroll to position [0, 0]
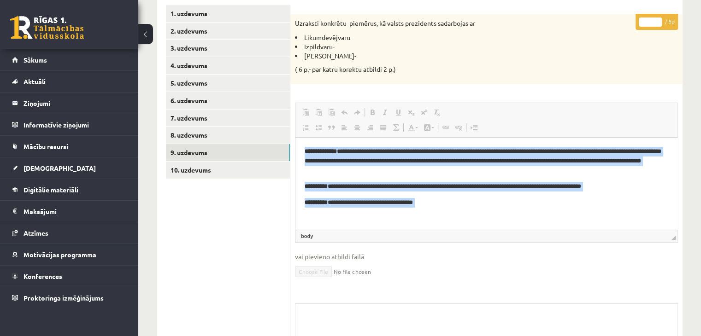
drag, startPoint x: 301, startPoint y: 149, endPoint x: 401, endPoint y: 219, distance: 122.4
click at [398, 219] on html "**********" at bounding box center [486, 184] width 382 height 95
copy body "**********"
click at [411, 219] on p "Rich Text Editor, wiswyg-editor-user-answer-47434032996280" at bounding box center [487, 218] width 364 height 10
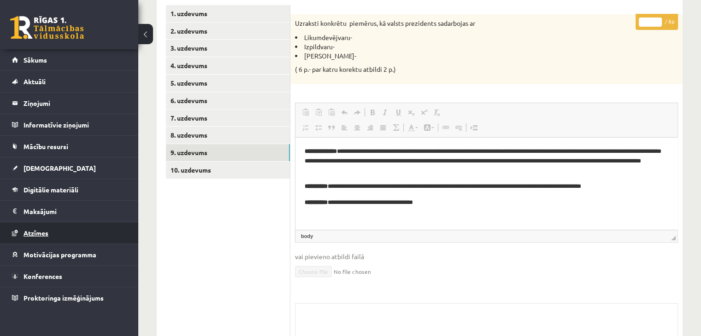
click at [91, 235] on link "Atzīmes" at bounding box center [69, 233] width 115 height 21
